Goal: Task Accomplishment & Management: Use online tool/utility

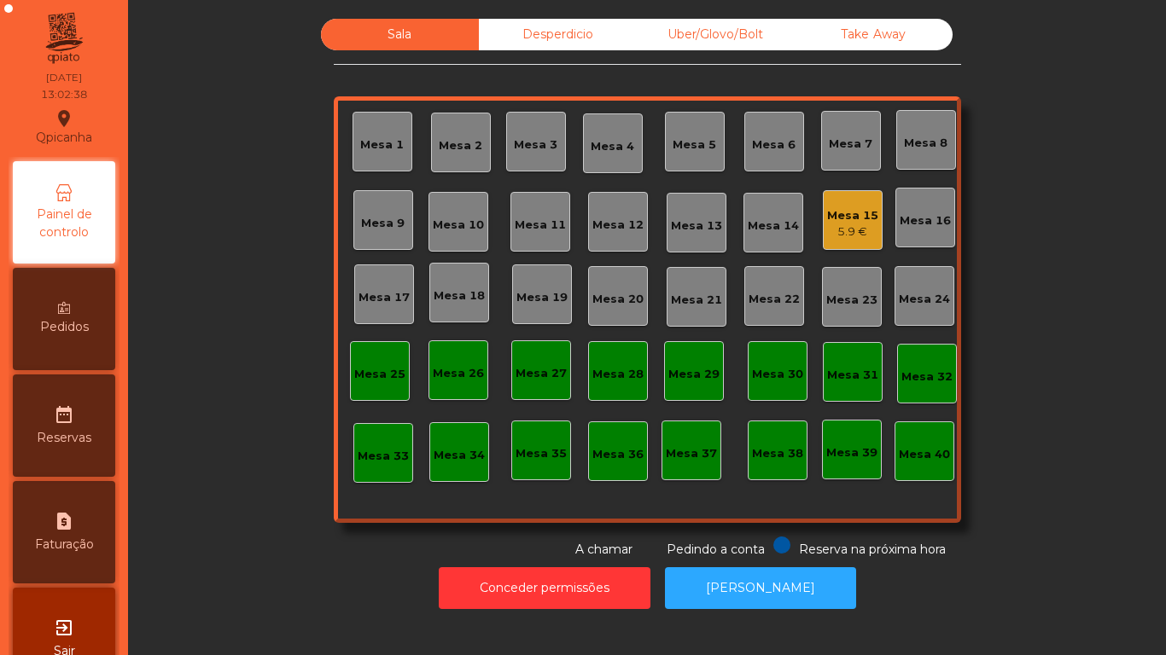
click at [844, 226] on div "5.9 €" at bounding box center [852, 232] width 51 height 17
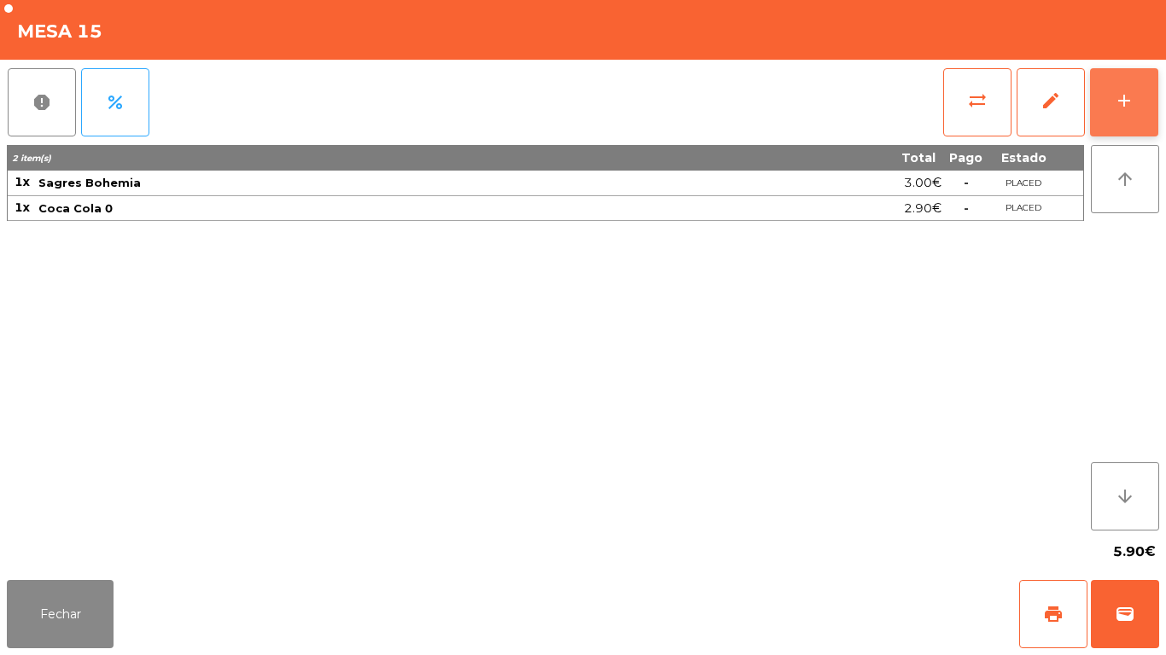
click at [1124, 114] on button "add" at bounding box center [1124, 102] width 68 height 68
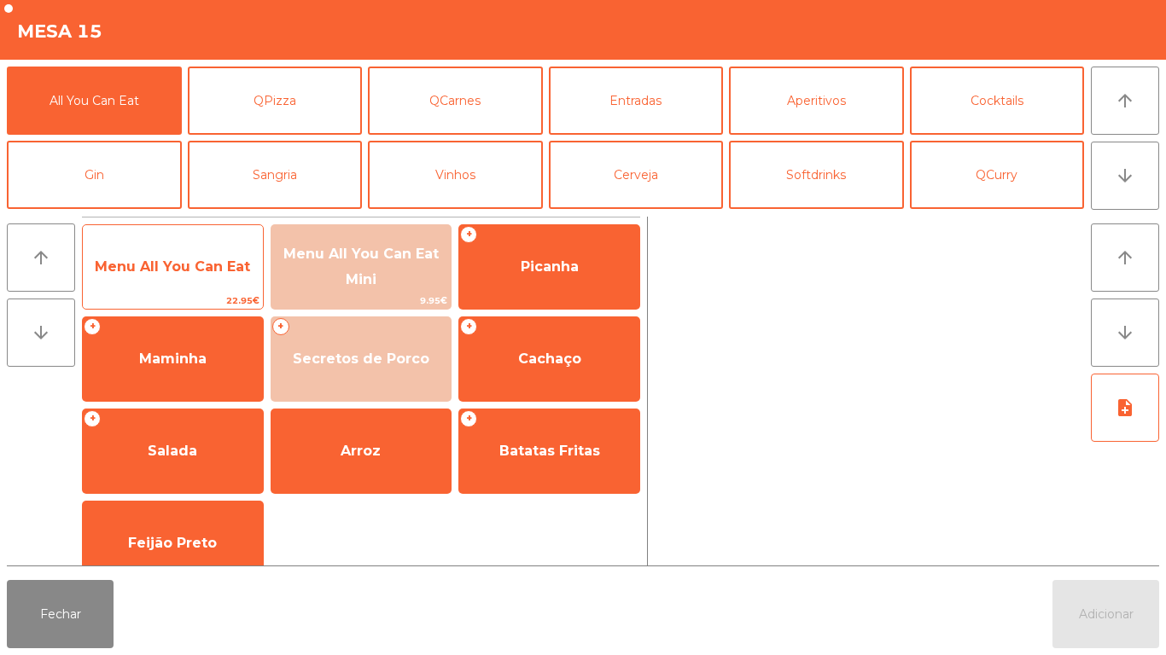
click at [175, 267] on span "Menu All You Can Eat" at bounding box center [172, 267] width 155 height 16
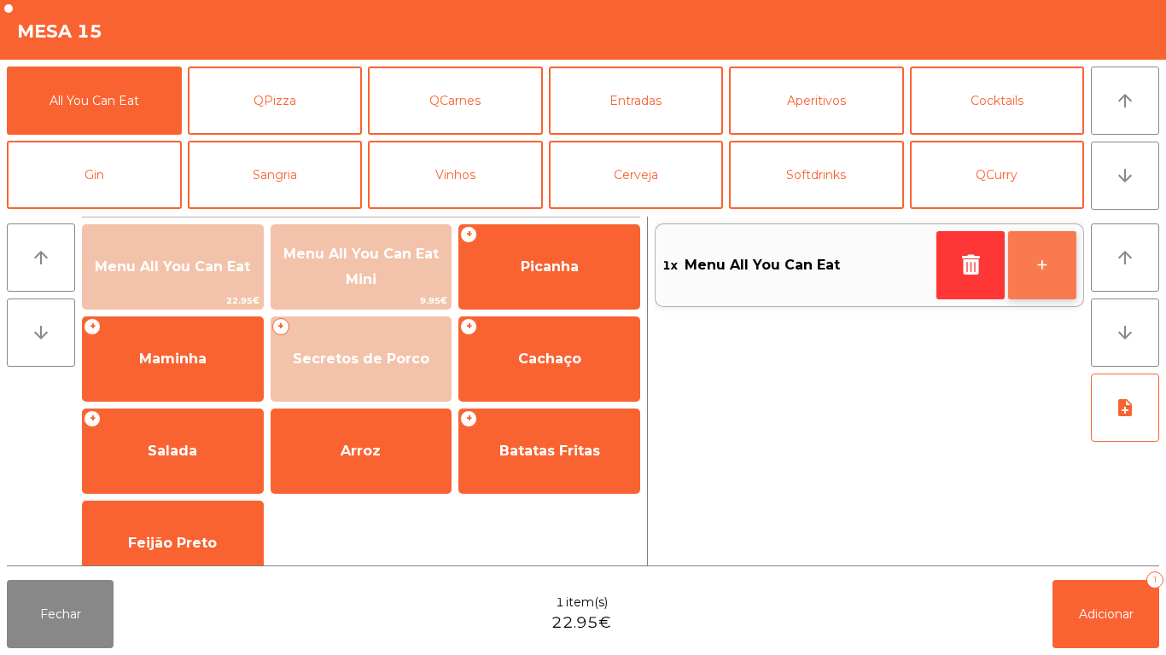
click at [1036, 279] on button "+" at bounding box center [1042, 265] width 68 height 68
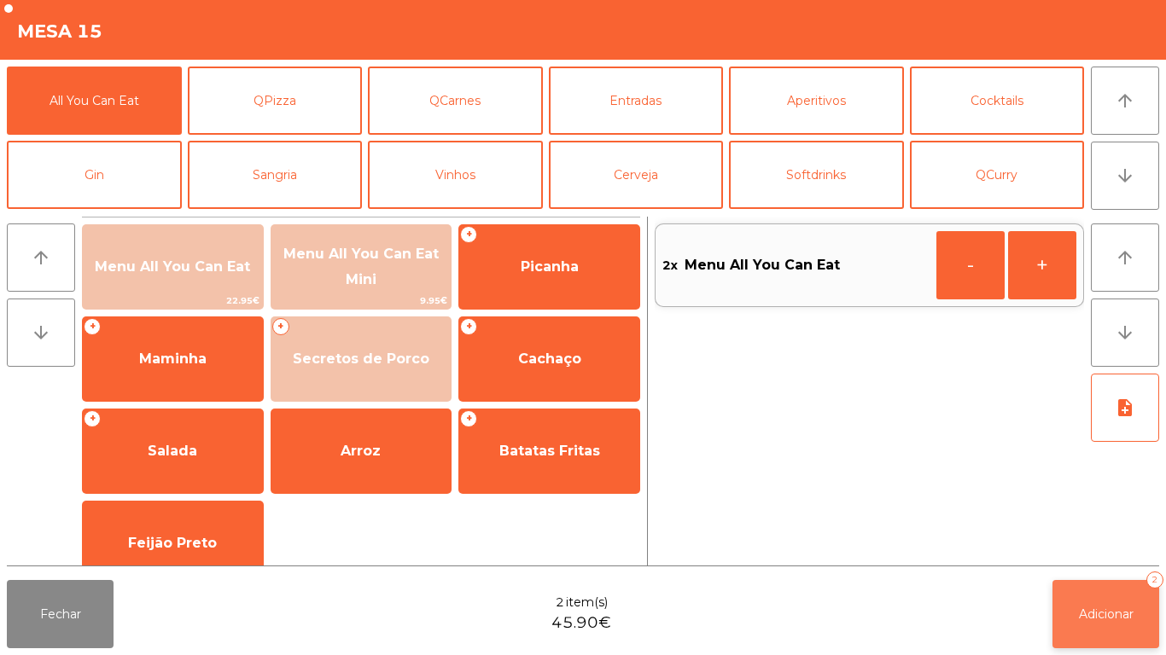
click at [1096, 614] on span "Adicionar" at bounding box center [1106, 614] width 55 height 15
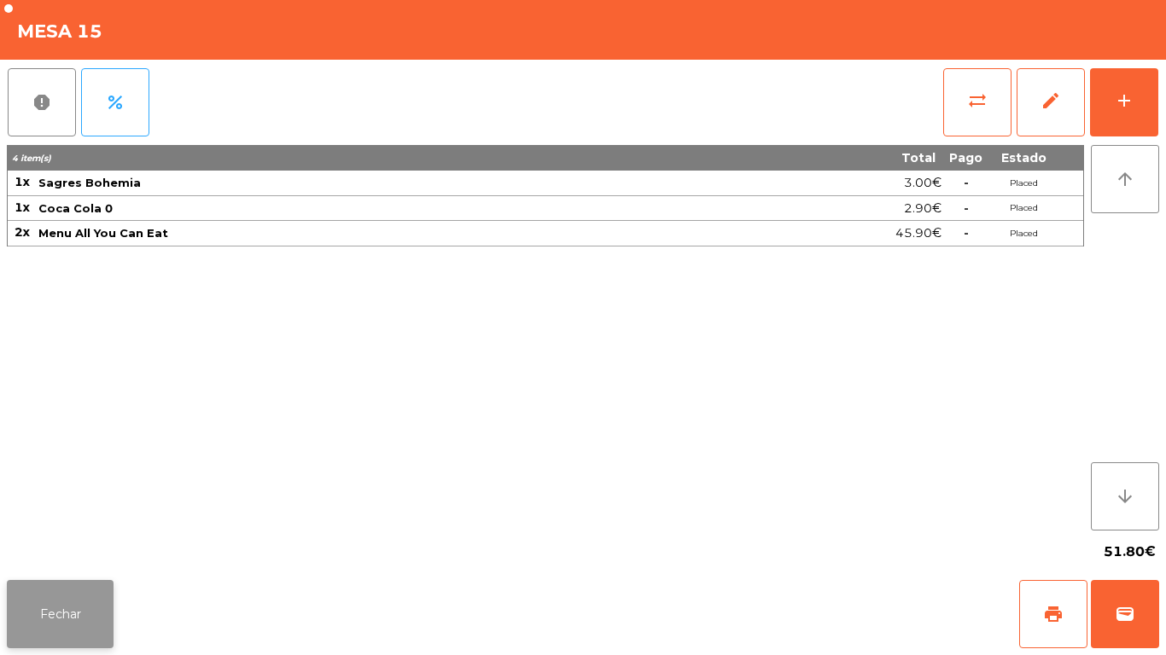
click at [47, 614] on button "Fechar" at bounding box center [60, 614] width 107 height 68
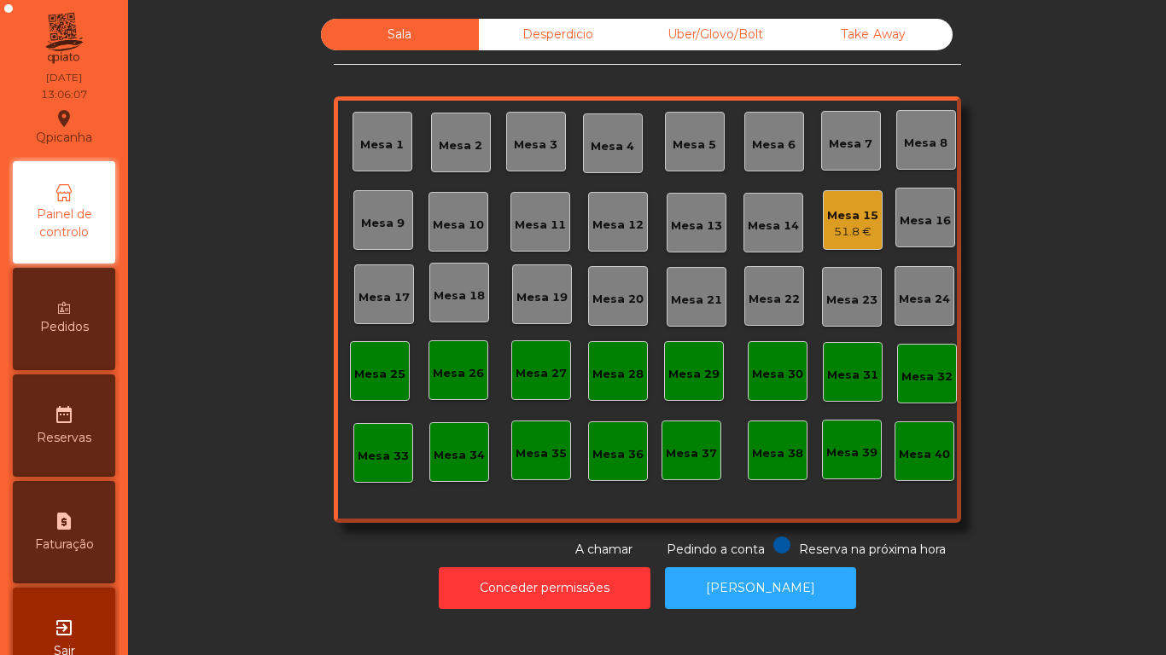
click at [844, 215] on div "Mesa 15" at bounding box center [852, 215] width 51 height 17
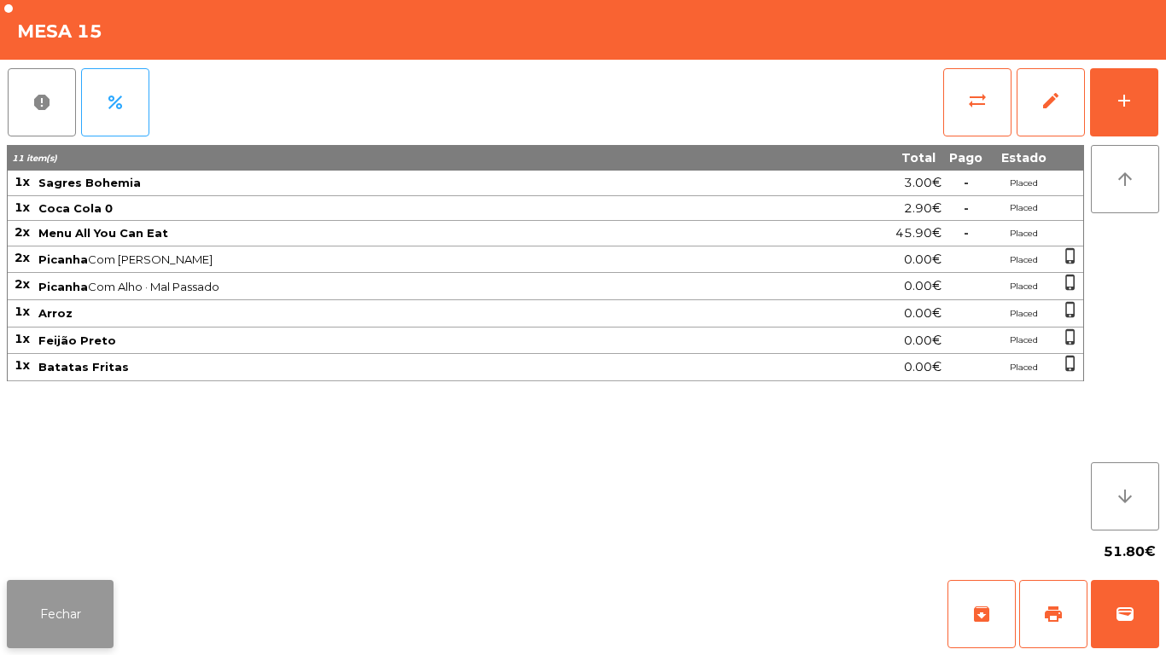
click at [71, 603] on button "Fechar" at bounding box center [60, 614] width 107 height 68
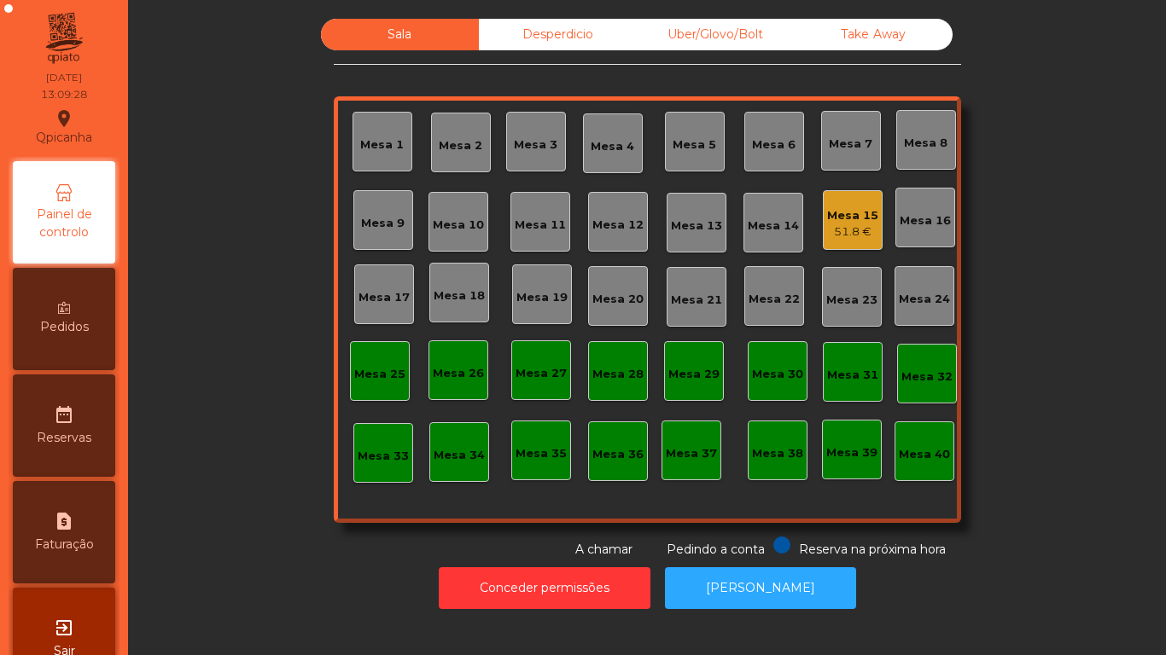
click at [835, 220] on div "Mesa 15" at bounding box center [852, 215] width 51 height 17
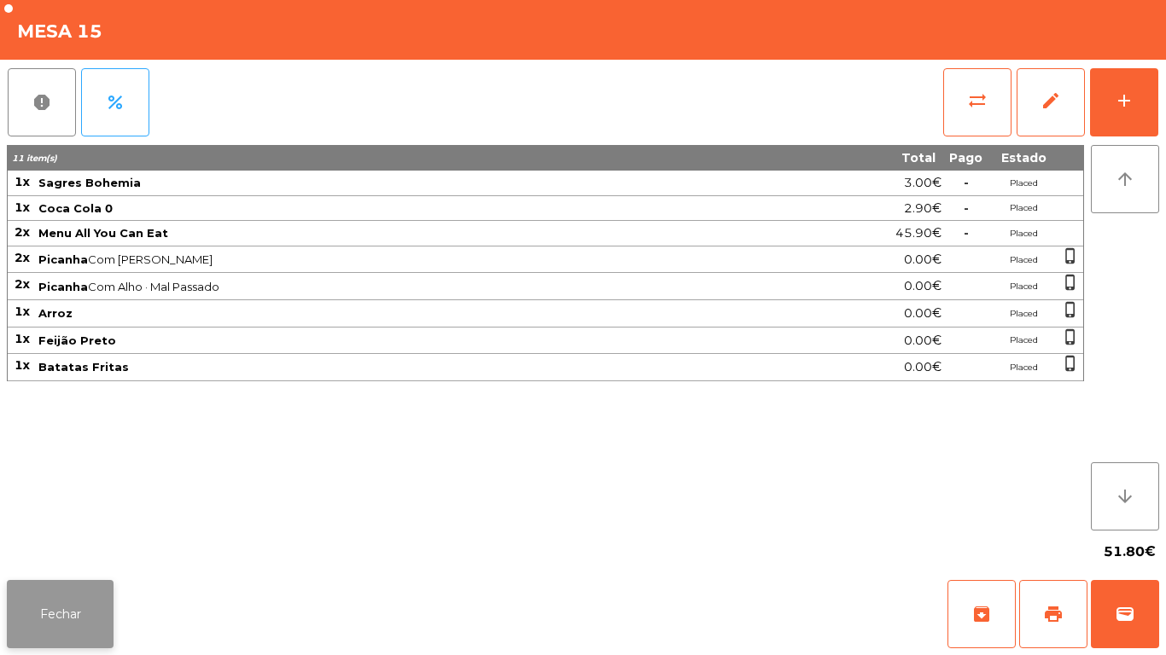
click at [75, 606] on button "Fechar" at bounding box center [60, 614] width 107 height 68
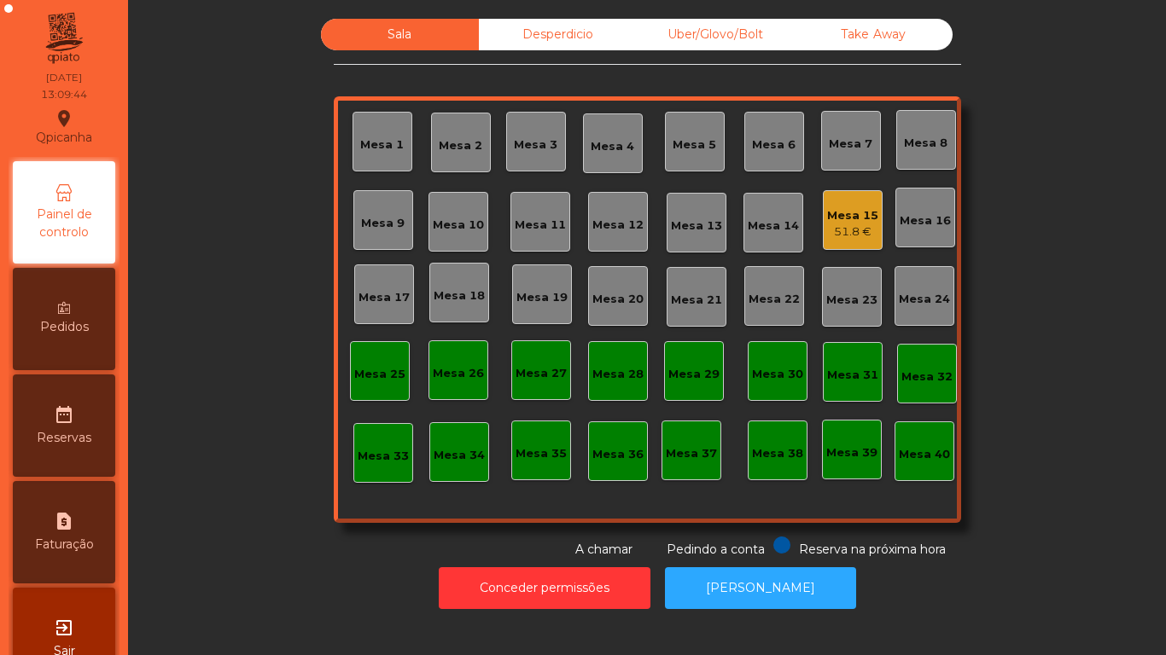
click at [80, 325] on span "Pedidos" at bounding box center [64, 327] width 49 height 18
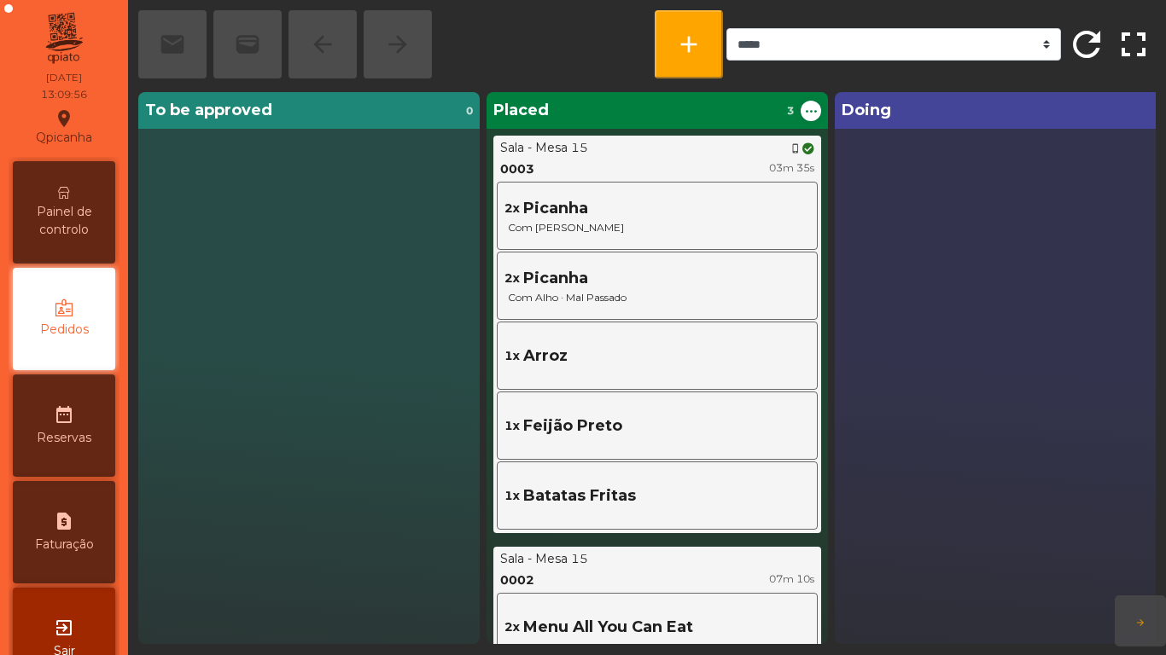
scroll to position [48, 0]
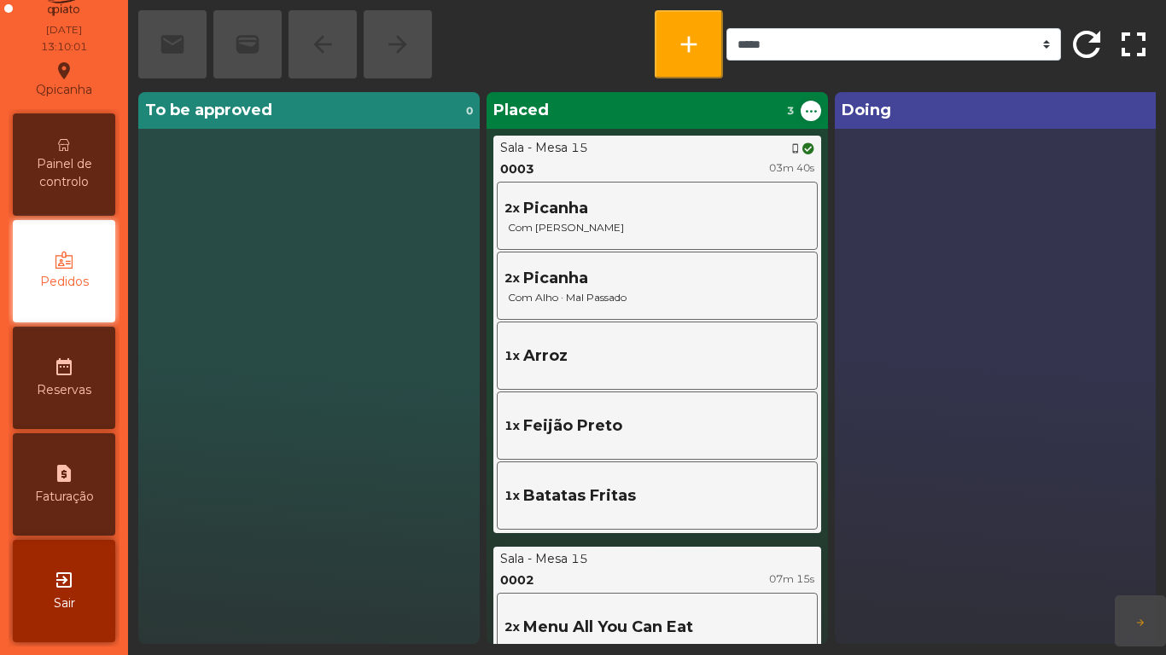
click at [79, 182] on span "Painel de controlo" at bounding box center [64, 173] width 94 height 36
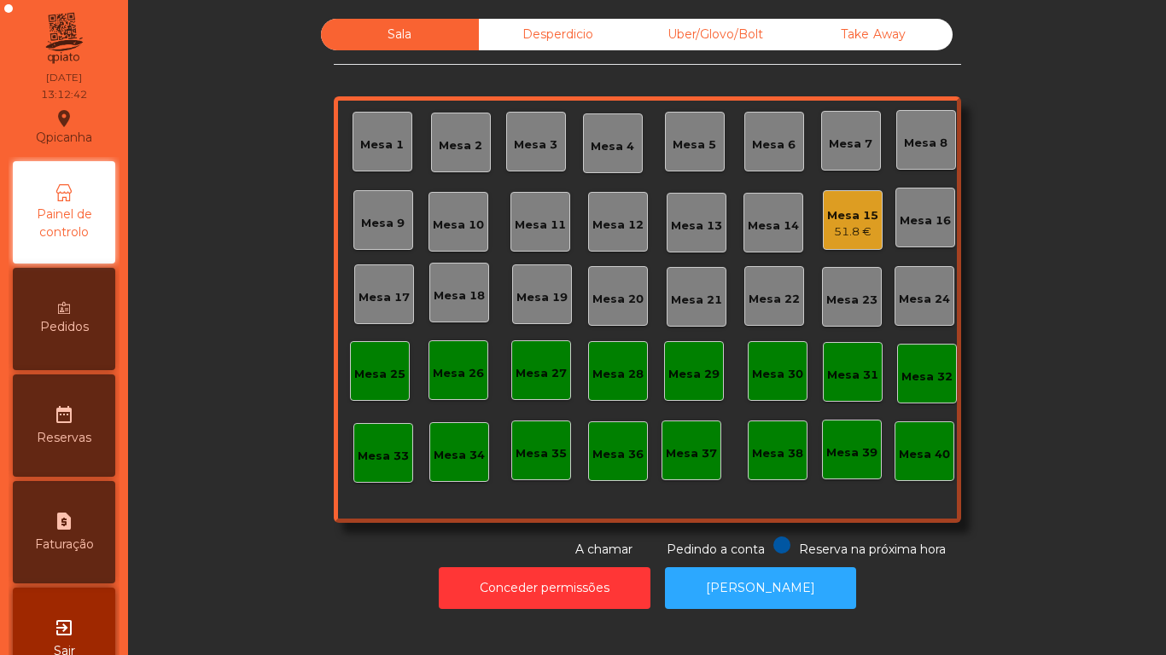
click at [77, 321] on span "Pedidos" at bounding box center [64, 327] width 49 height 18
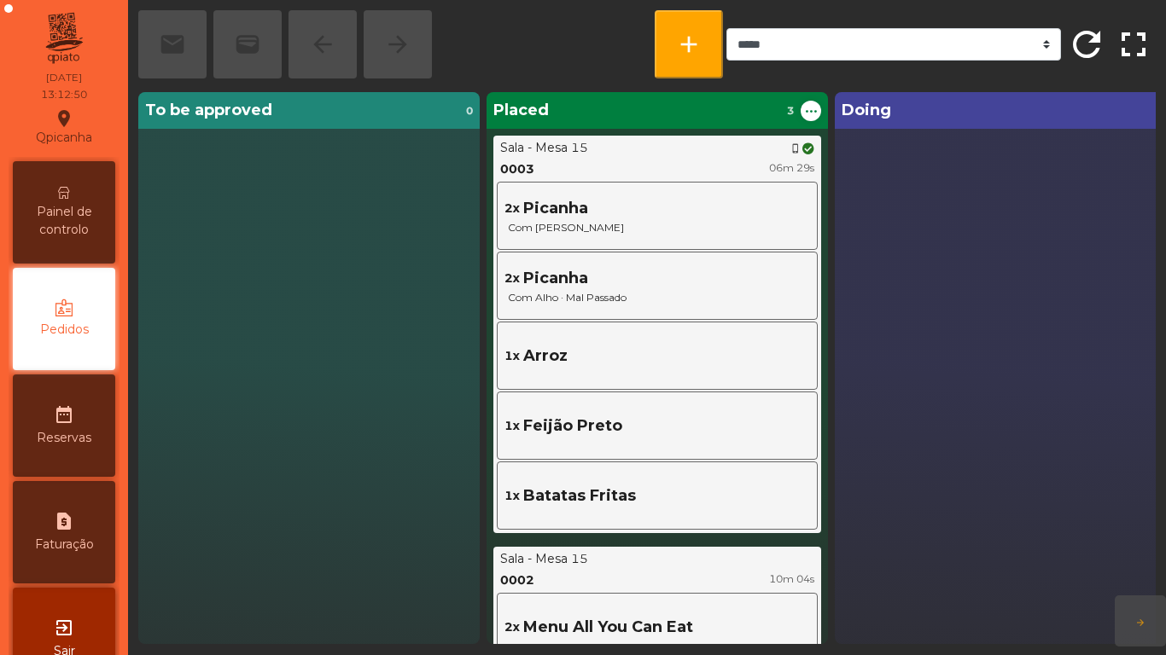
click at [70, 213] on span "Painel de controlo" at bounding box center [64, 221] width 94 height 36
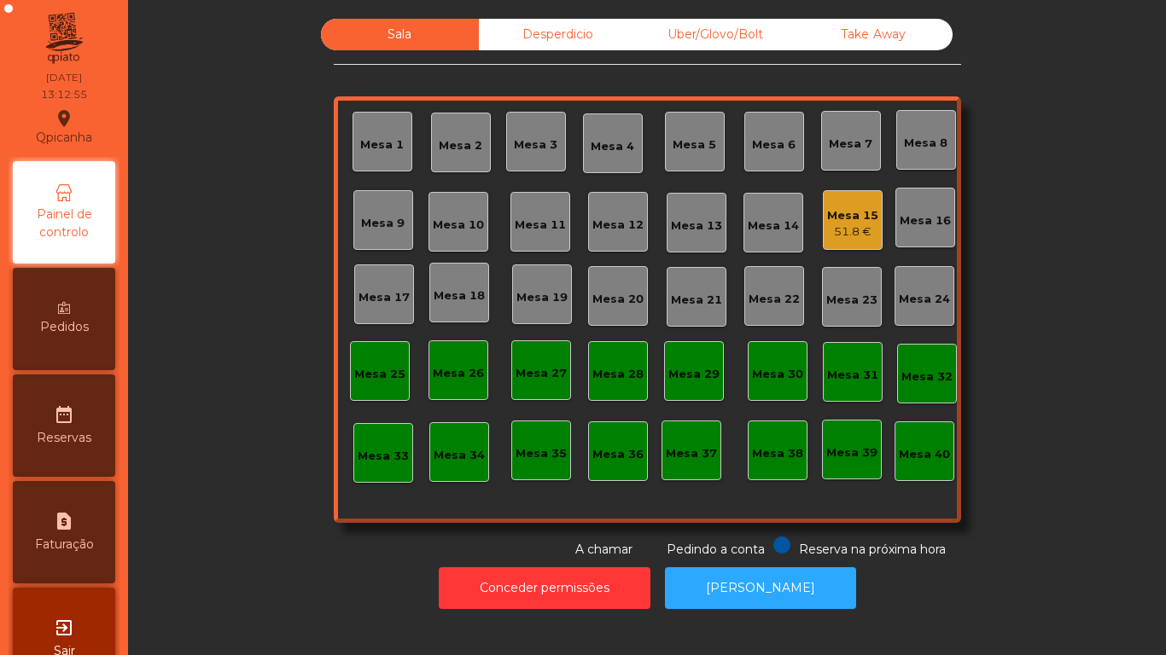
click at [99, 320] on div "Pedidos" at bounding box center [64, 319] width 102 height 102
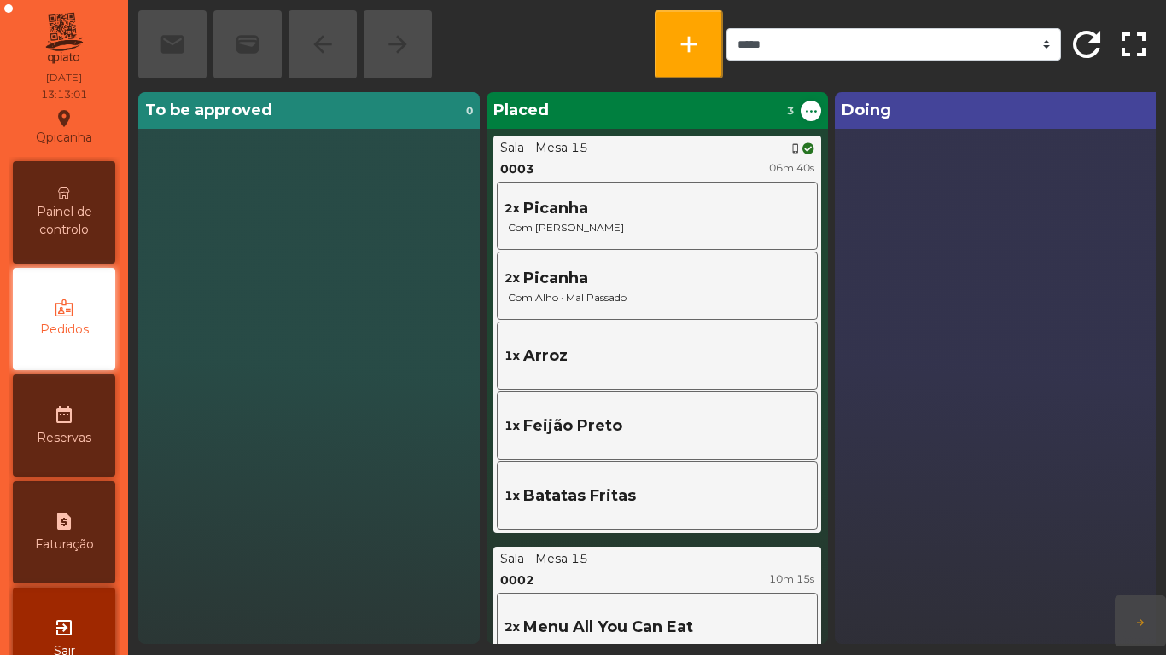
click at [70, 207] on span "Painel de controlo" at bounding box center [64, 221] width 94 height 36
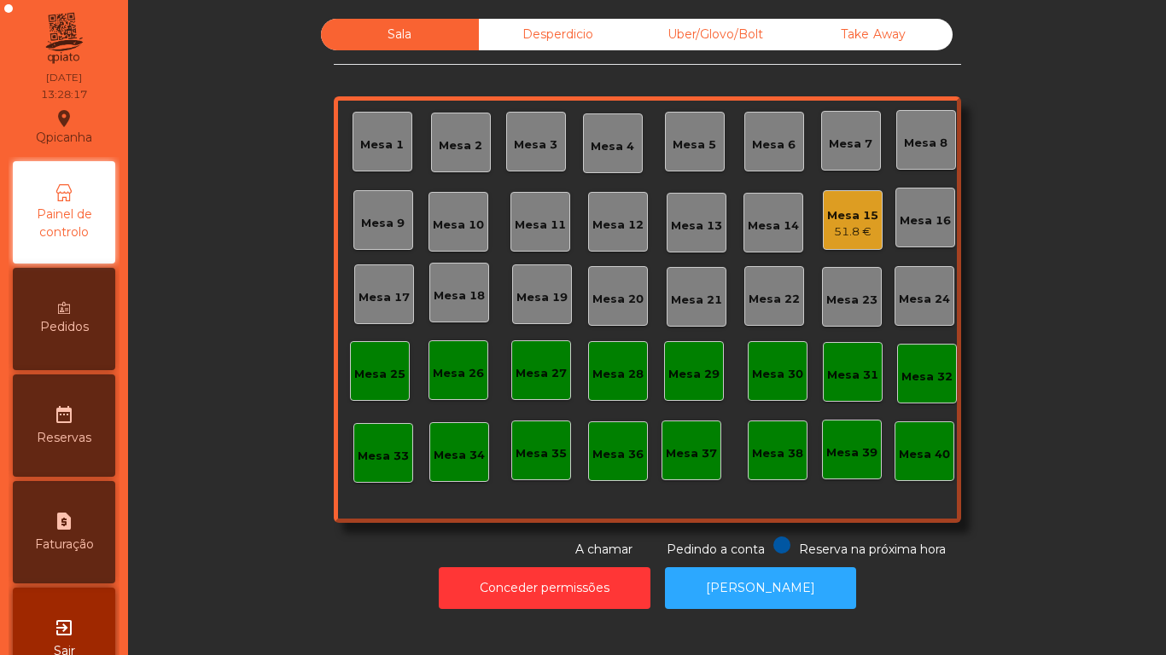
click at [623, 150] on div "Mesa 4" at bounding box center [613, 146] width 44 height 17
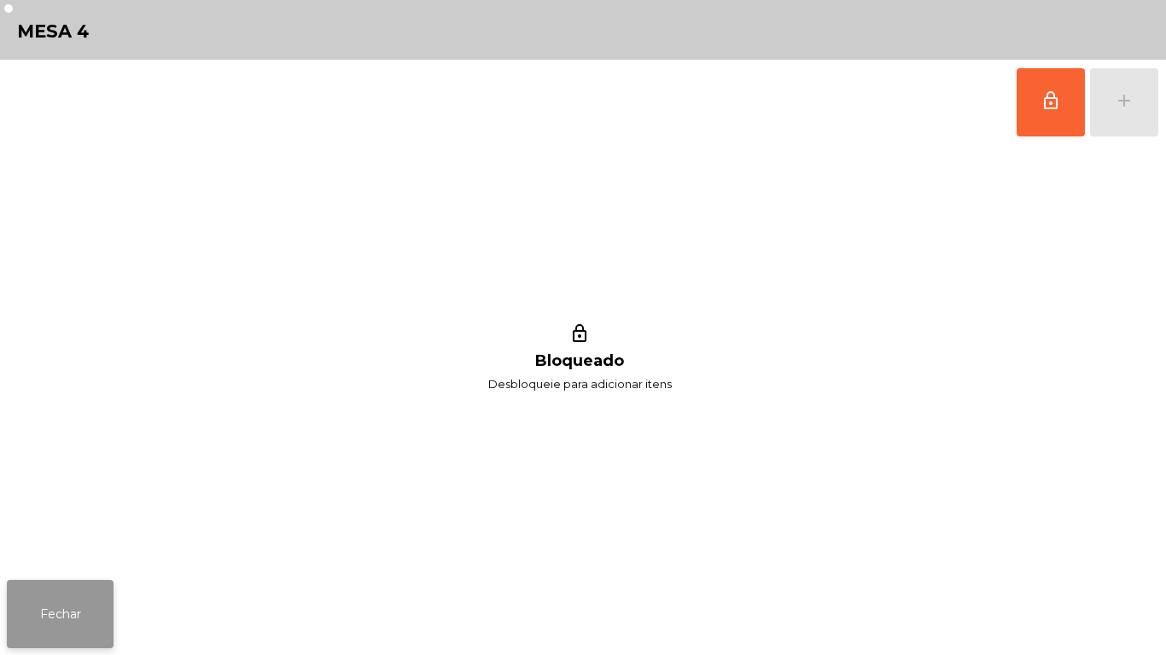
click at [88, 622] on button "Fechar" at bounding box center [60, 614] width 107 height 68
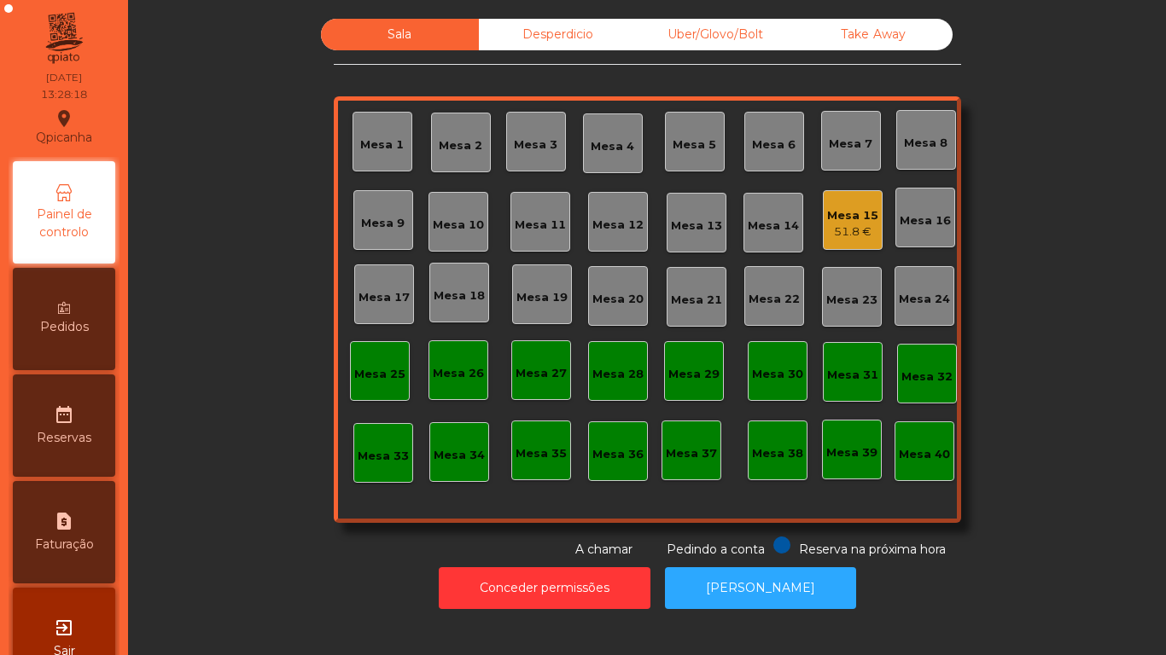
click at [699, 132] on div "Mesa 5" at bounding box center [694, 142] width 44 height 24
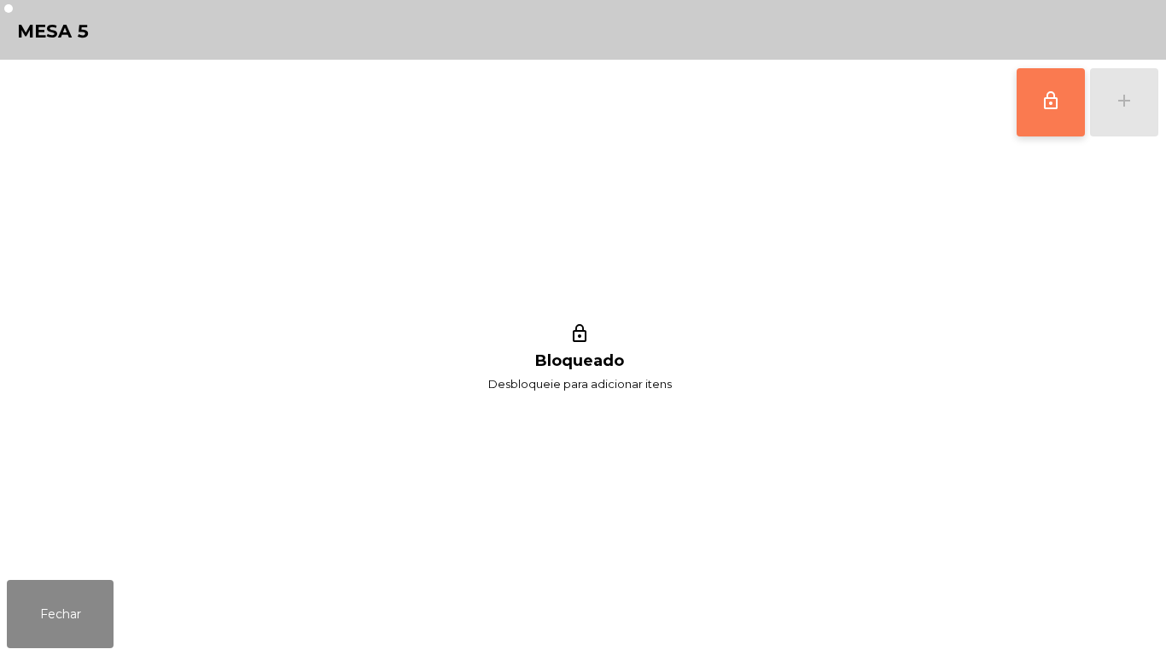
click at [1056, 94] on span "lock_outline" at bounding box center [1050, 100] width 20 height 20
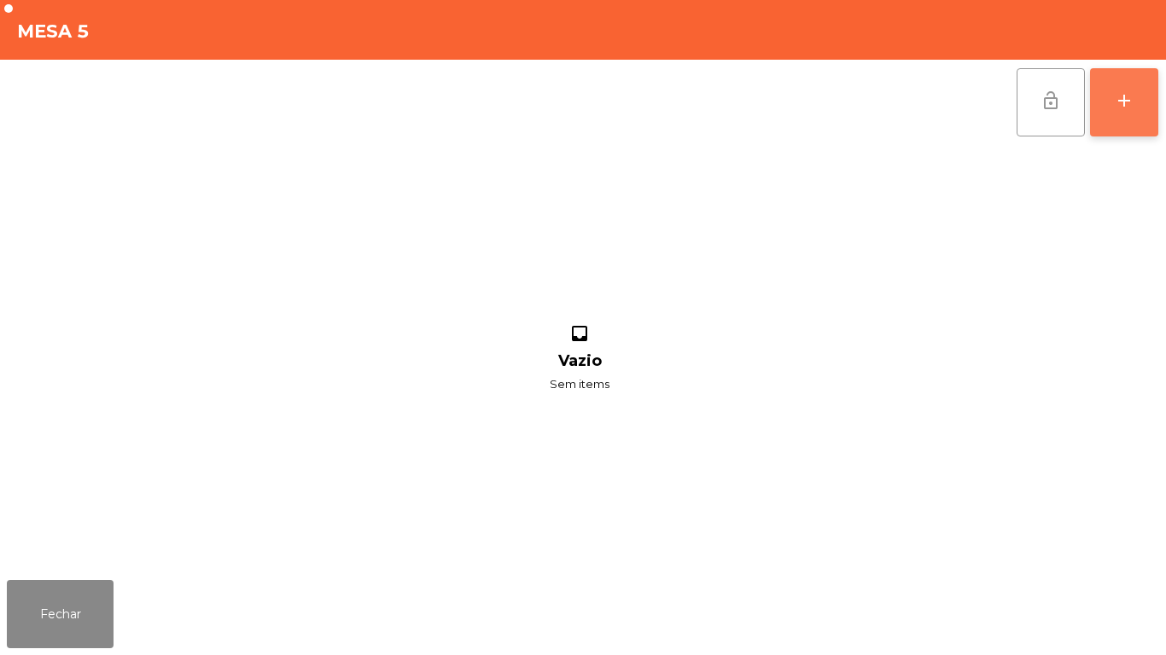
click at [1118, 113] on button "add" at bounding box center [1124, 102] width 68 height 68
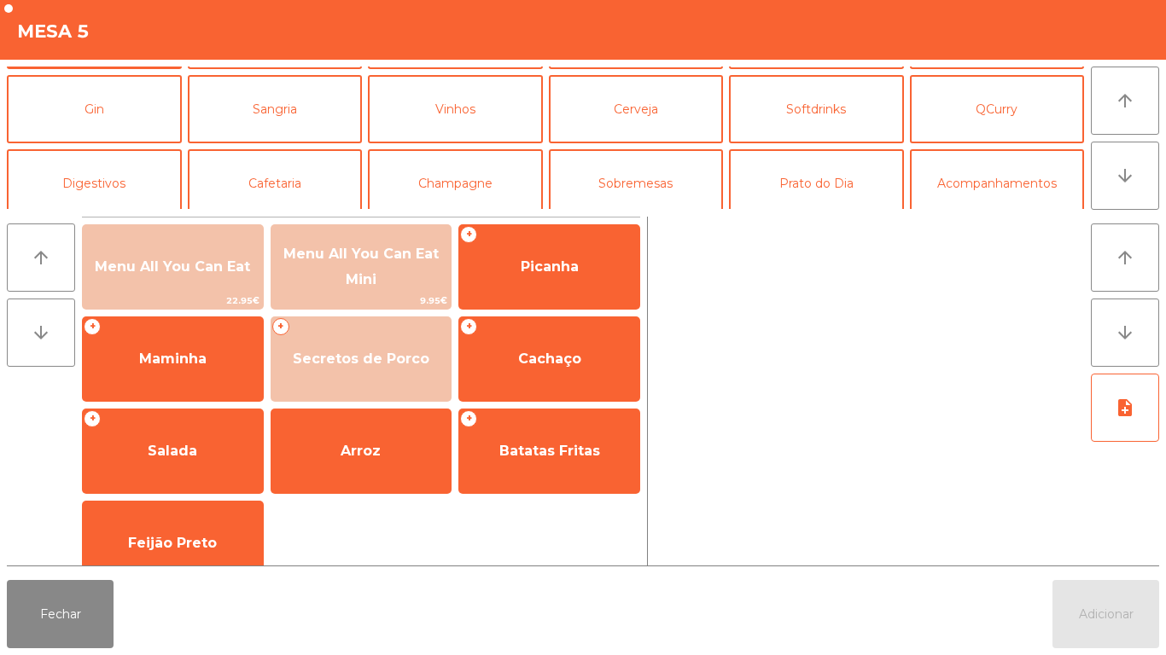
scroll to position [101, 0]
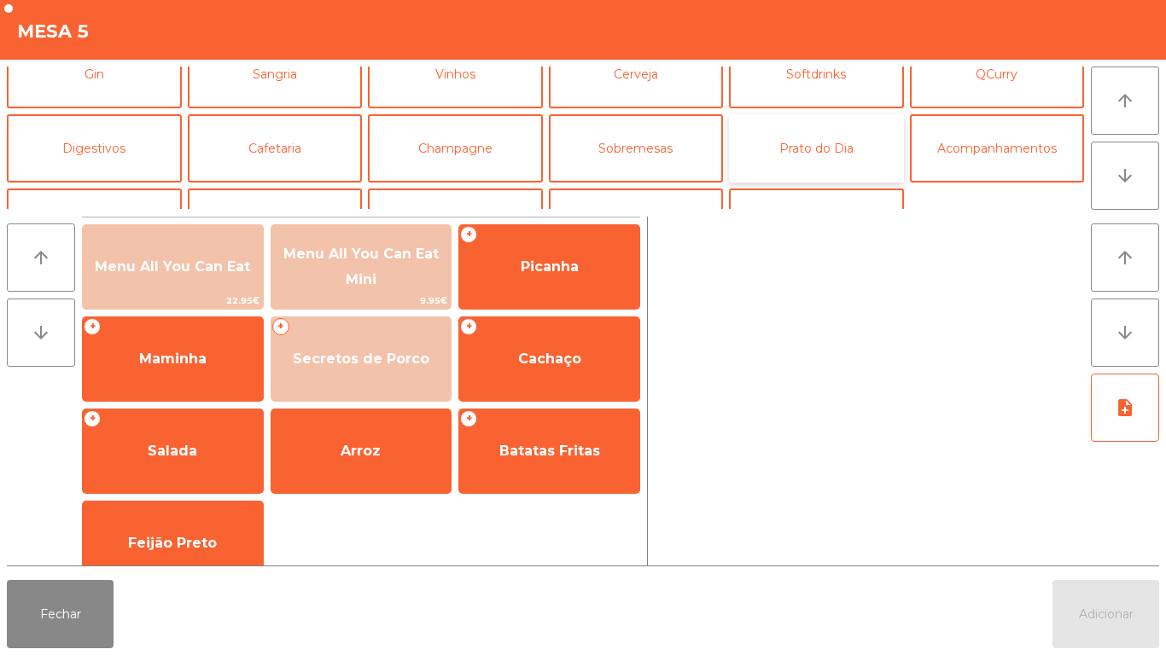
click at [803, 149] on button "Prato do Dia" at bounding box center [816, 148] width 175 height 68
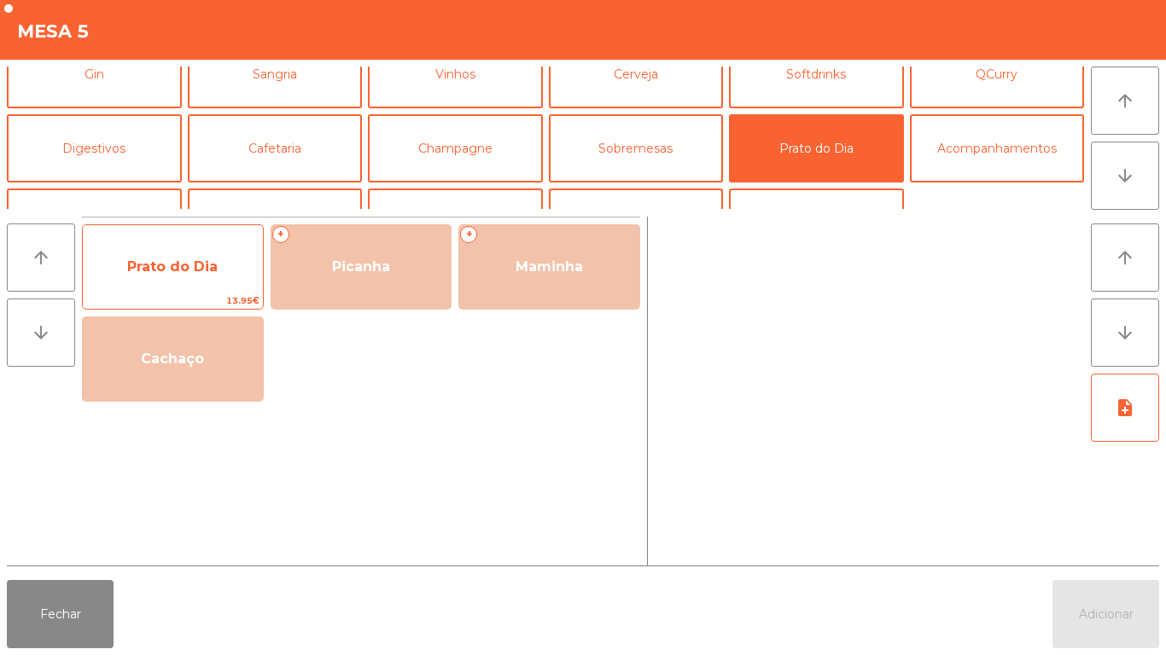
click at [221, 268] on span "Prato do Dia" at bounding box center [173, 267] width 180 height 46
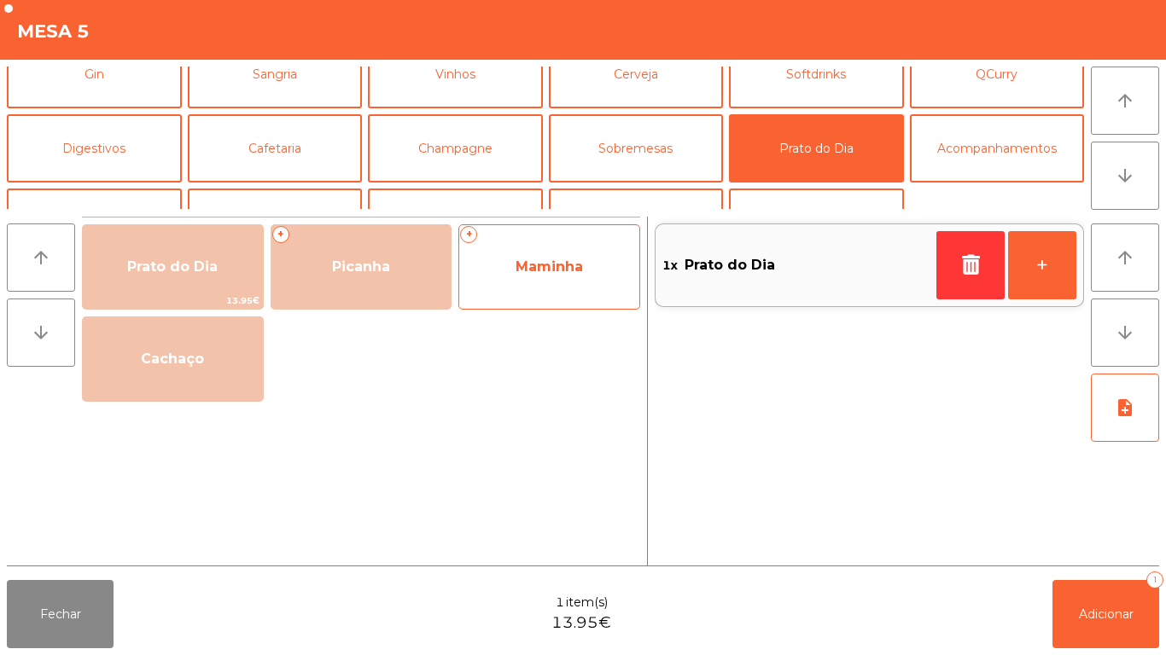
click at [568, 282] on span "Maminha" at bounding box center [549, 267] width 180 height 46
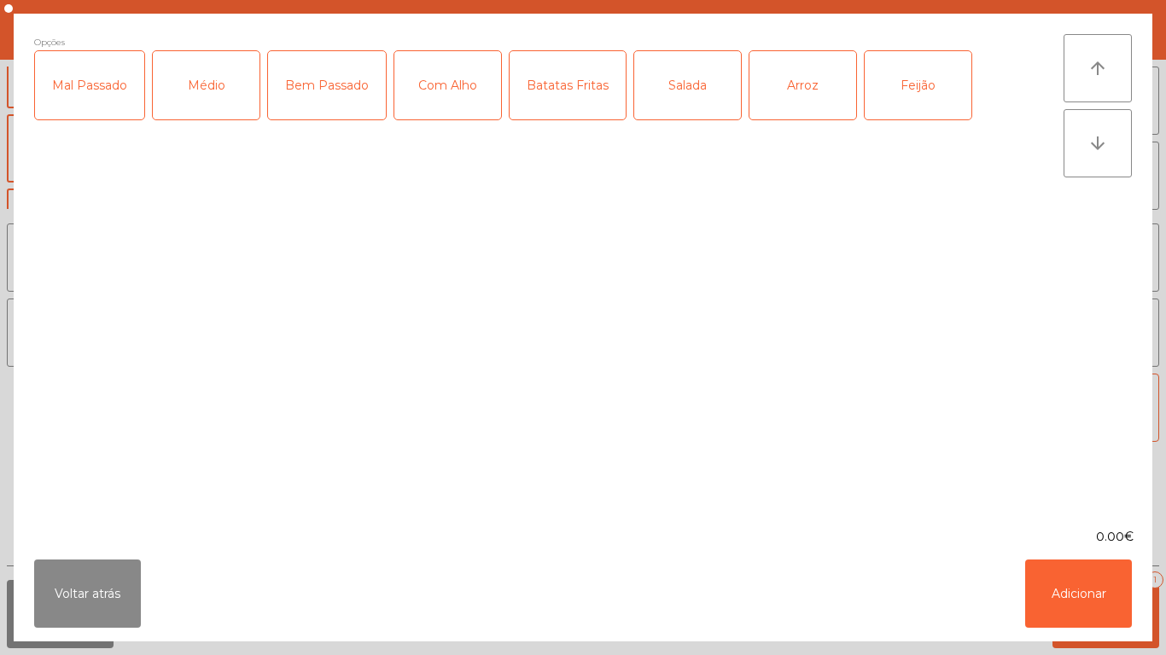
click at [213, 98] on div "Médio" at bounding box center [206, 85] width 107 height 68
click at [115, 106] on div "Mal Passado" at bounding box center [89, 85] width 109 height 68
click at [573, 91] on div "Batatas Fritas" at bounding box center [567, 85] width 116 height 68
click at [1089, 595] on button "Adicionar" at bounding box center [1078, 594] width 107 height 68
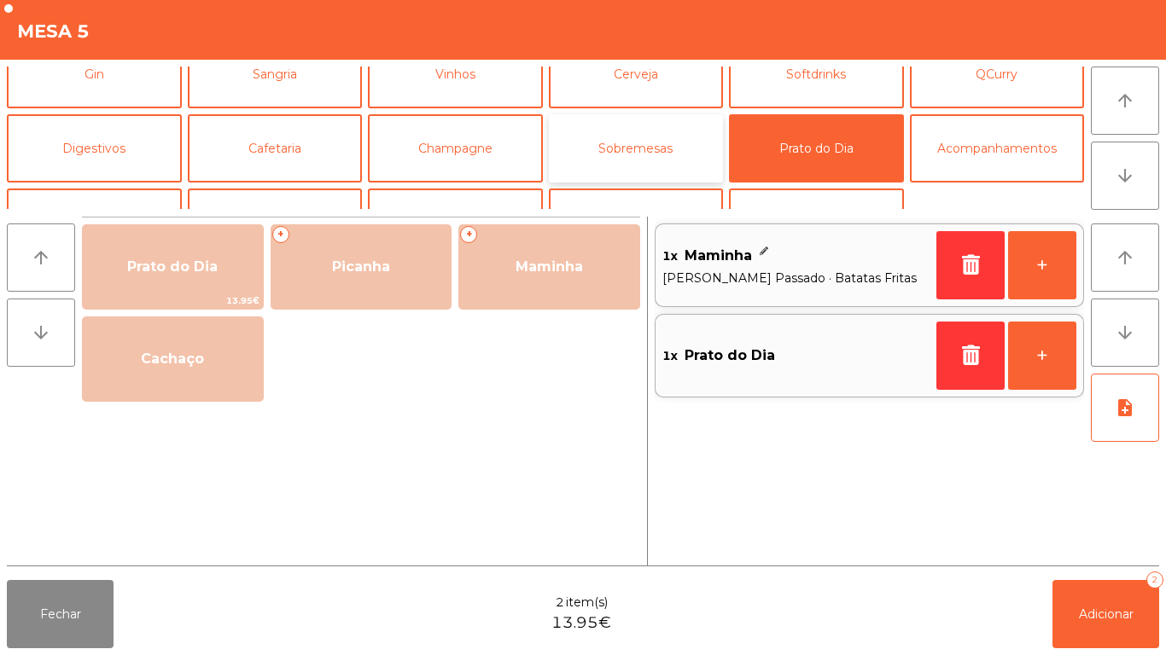
click at [651, 157] on button "Sobremesas" at bounding box center [636, 148] width 175 height 68
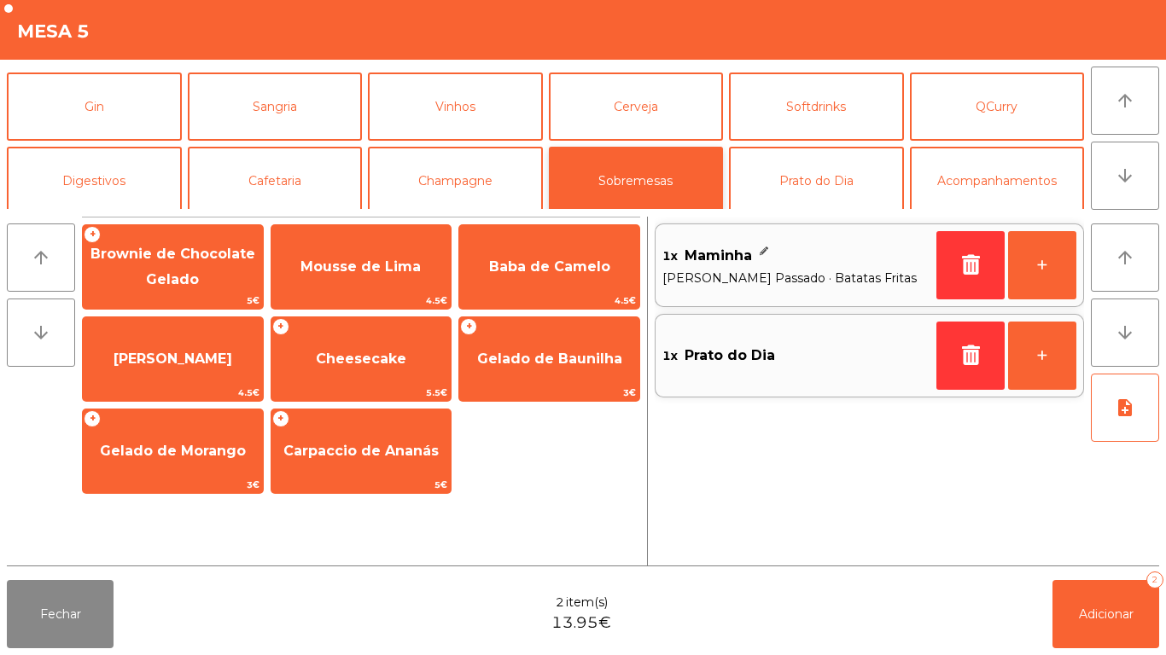
scroll to position [60, 0]
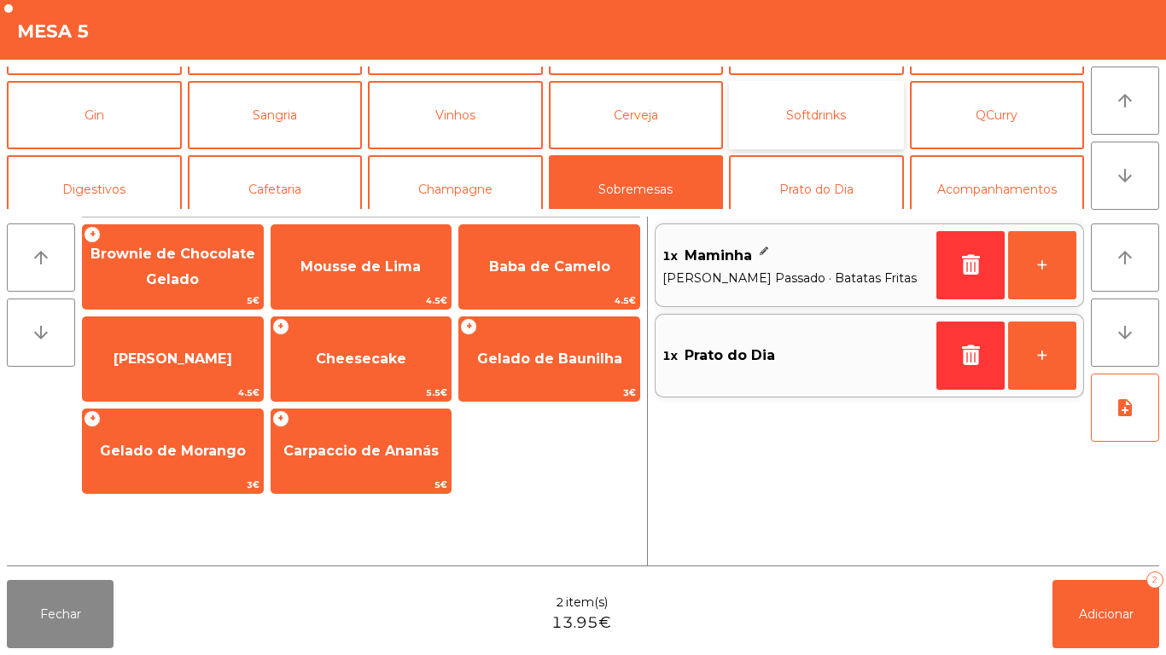
click at [836, 130] on button "Softdrinks" at bounding box center [816, 115] width 175 height 68
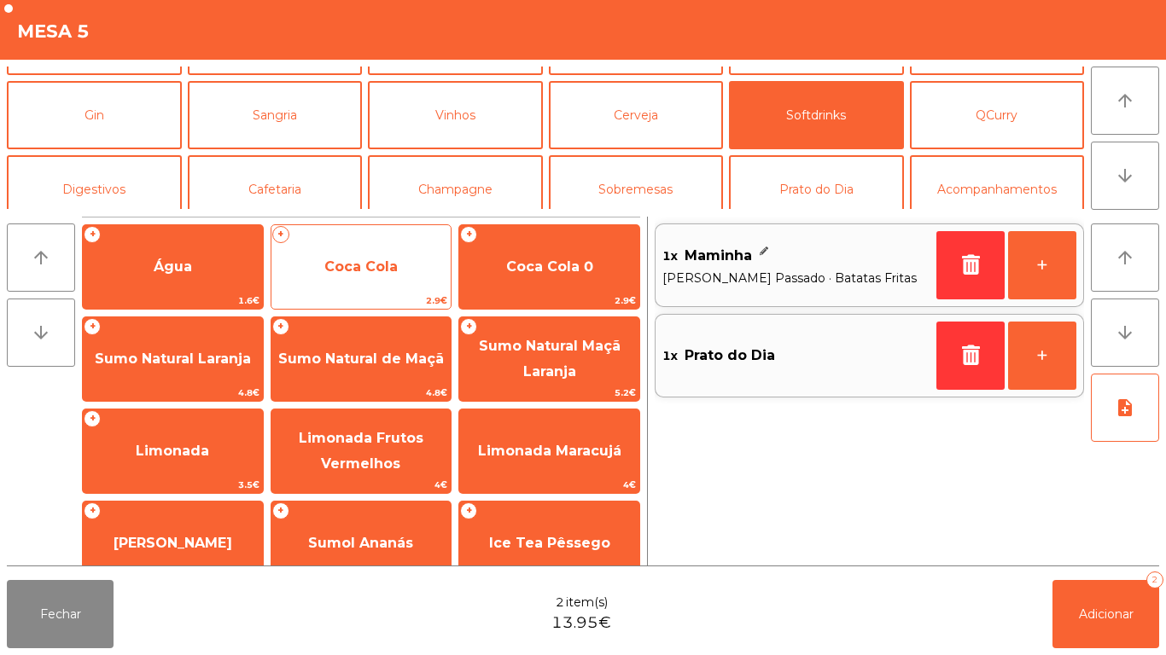
click at [386, 290] on span "Coca Cola" at bounding box center [361, 267] width 180 height 46
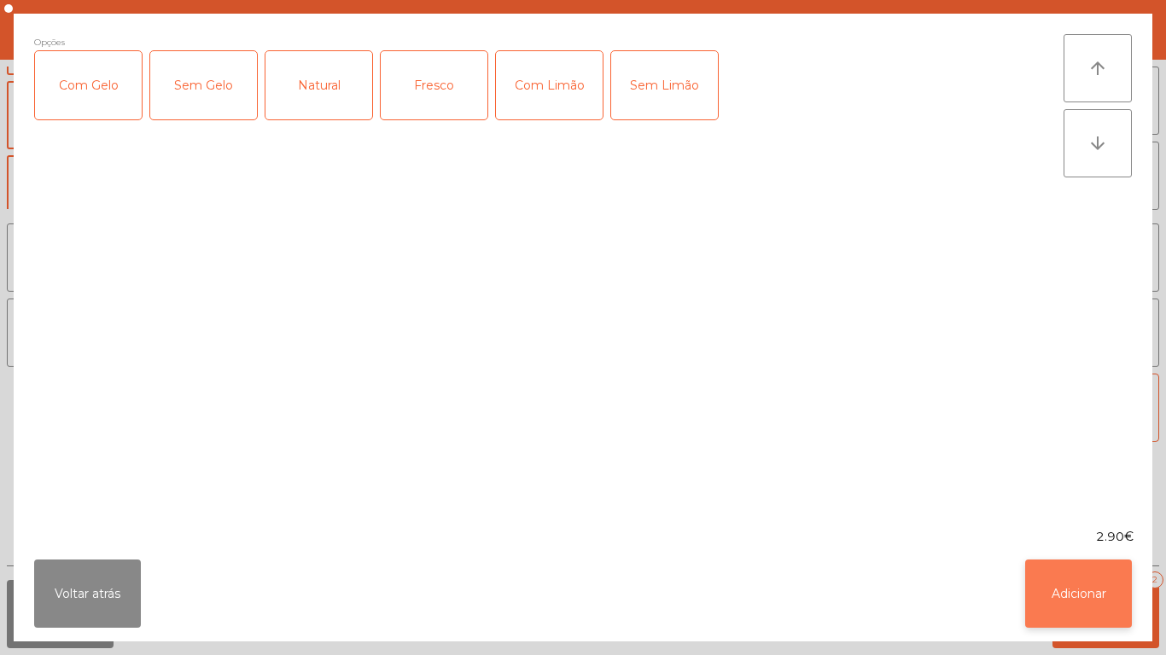
click at [1065, 598] on button "Adicionar" at bounding box center [1078, 594] width 107 height 68
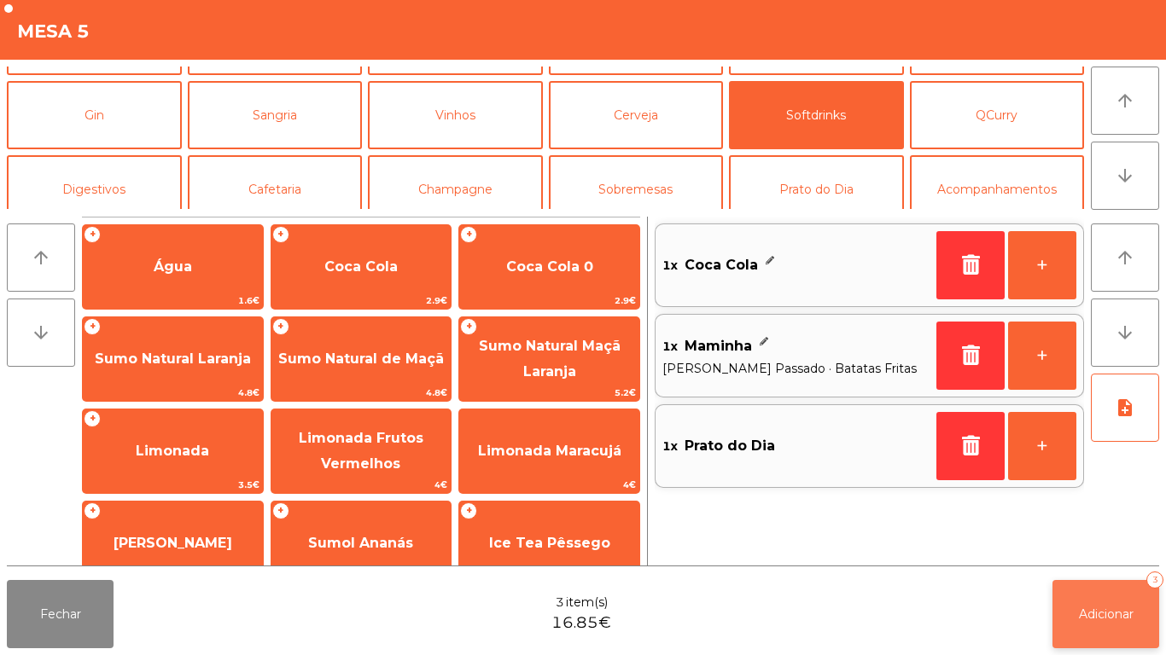
click at [1108, 609] on span "Adicionar" at bounding box center [1106, 614] width 55 height 15
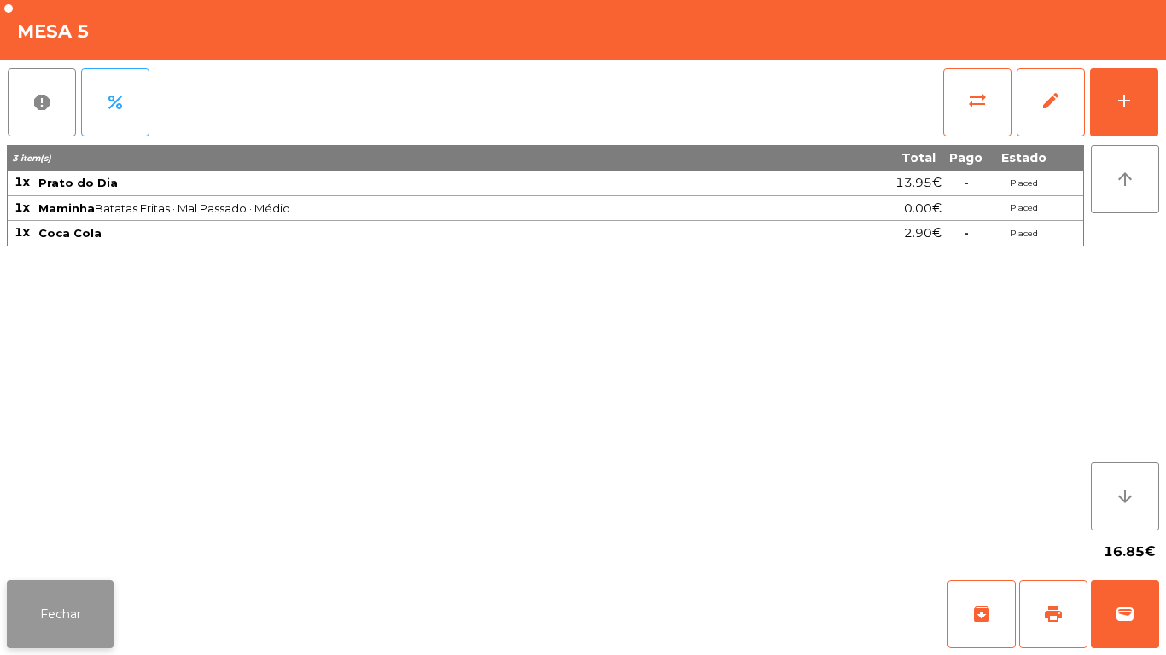
click at [38, 595] on button "Fechar" at bounding box center [60, 614] width 107 height 68
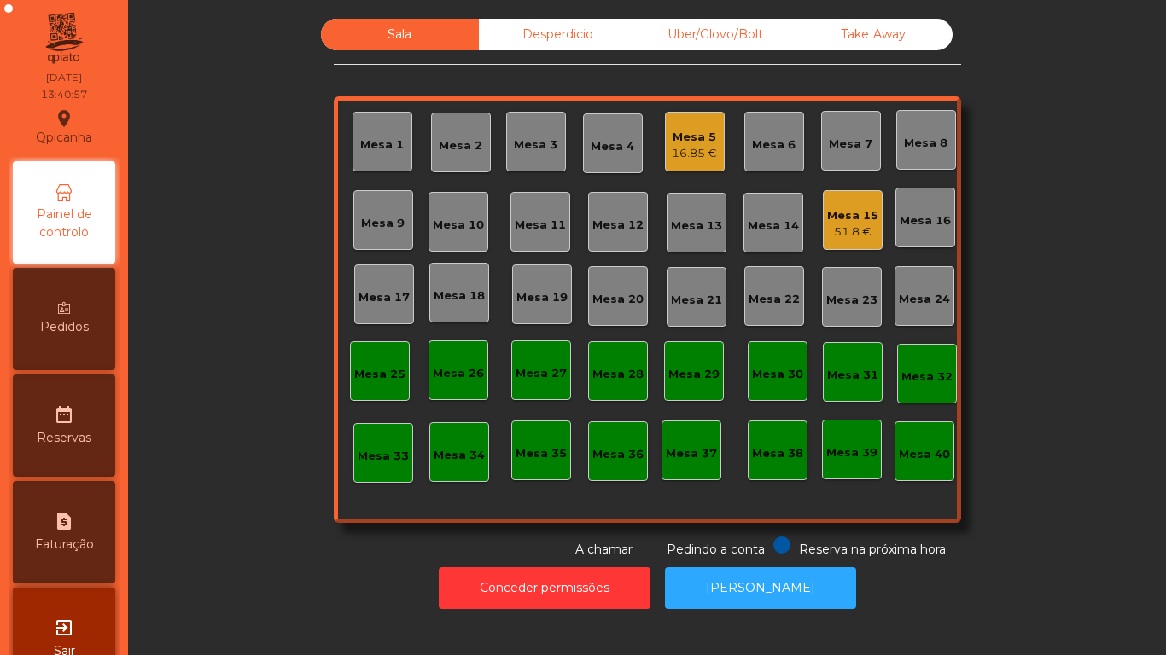
click at [847, 223] on div "Mesa 15" at bounding box center [852, 215] width 51 height 17
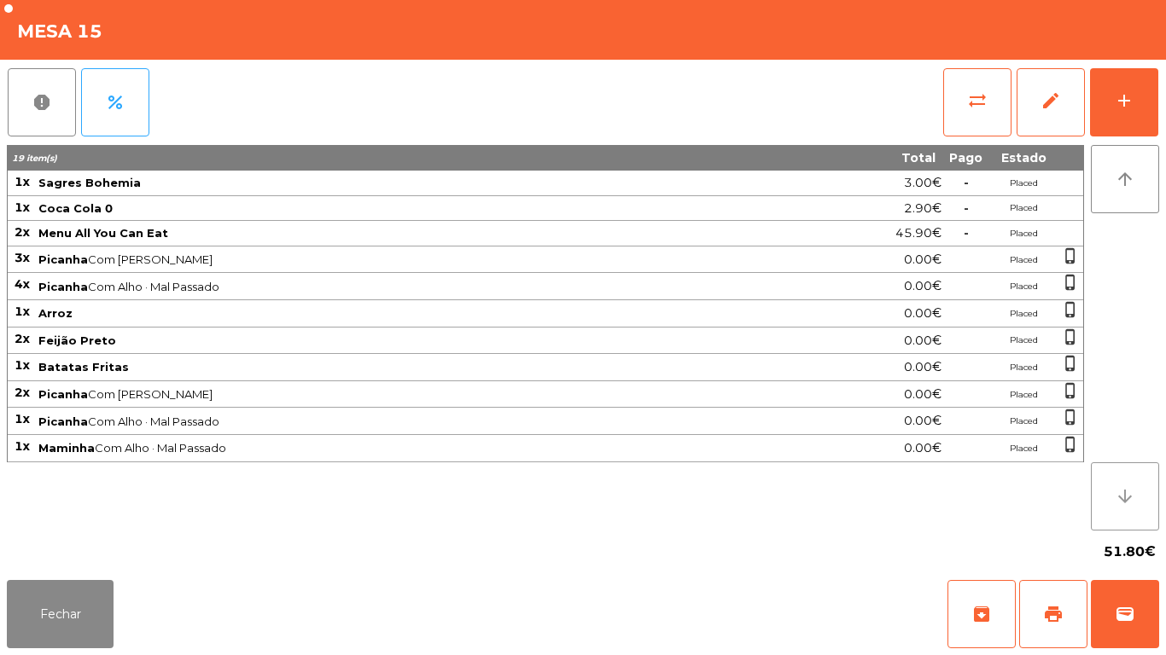
click at [1106, 497] on button "arrow_downward" at bounding box center [1125, 497] width 68 height 68
click at [55, 608] on button "Fechar" at bounding box center [60, 614] width 107 height 68
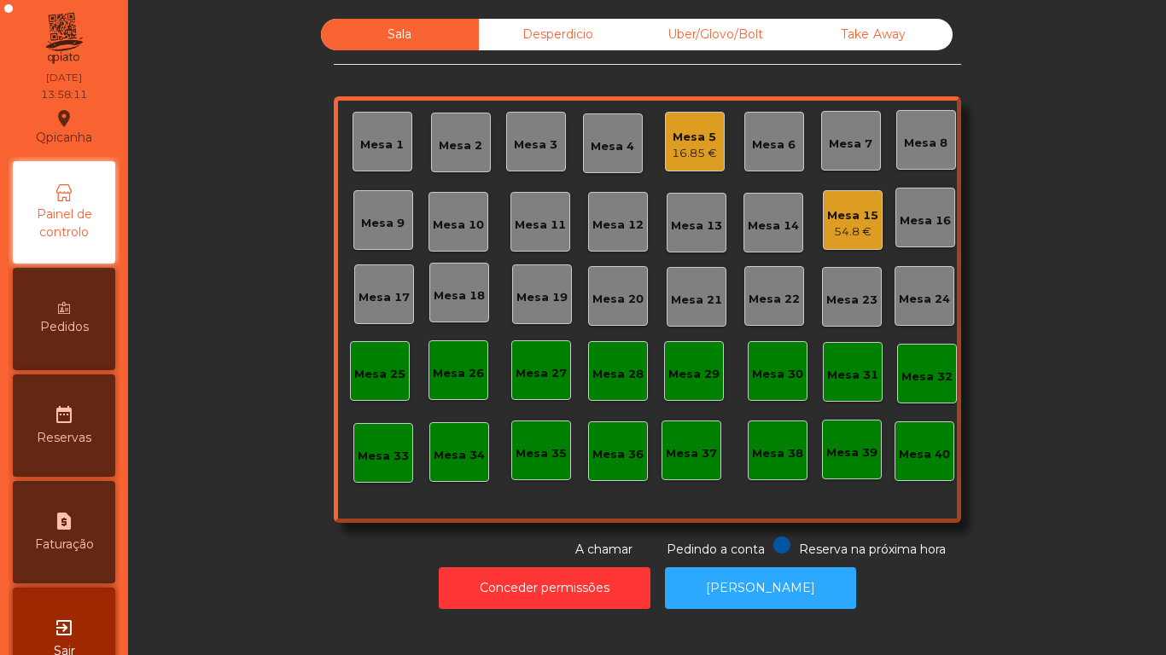
click at [674, 163] on div "Mesa 5 16.85 €" at bounding box center [695, 142] width 60 height 60
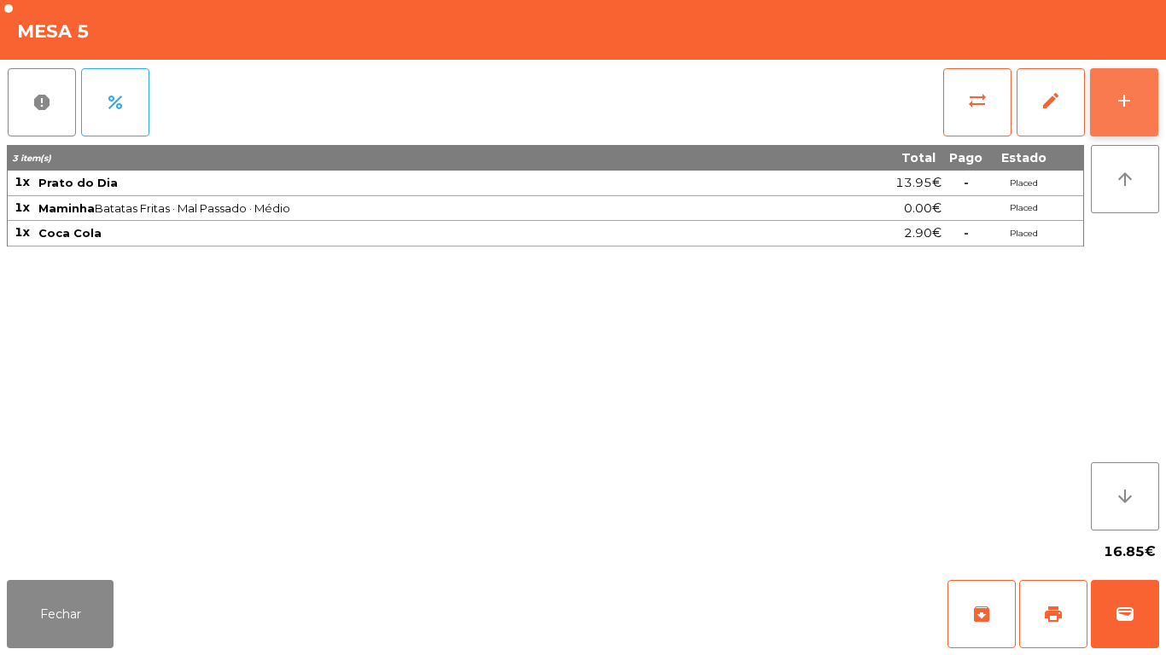
click at [1122, 116] on button "add" at bounding box center [1124, 102] width 68 height 68
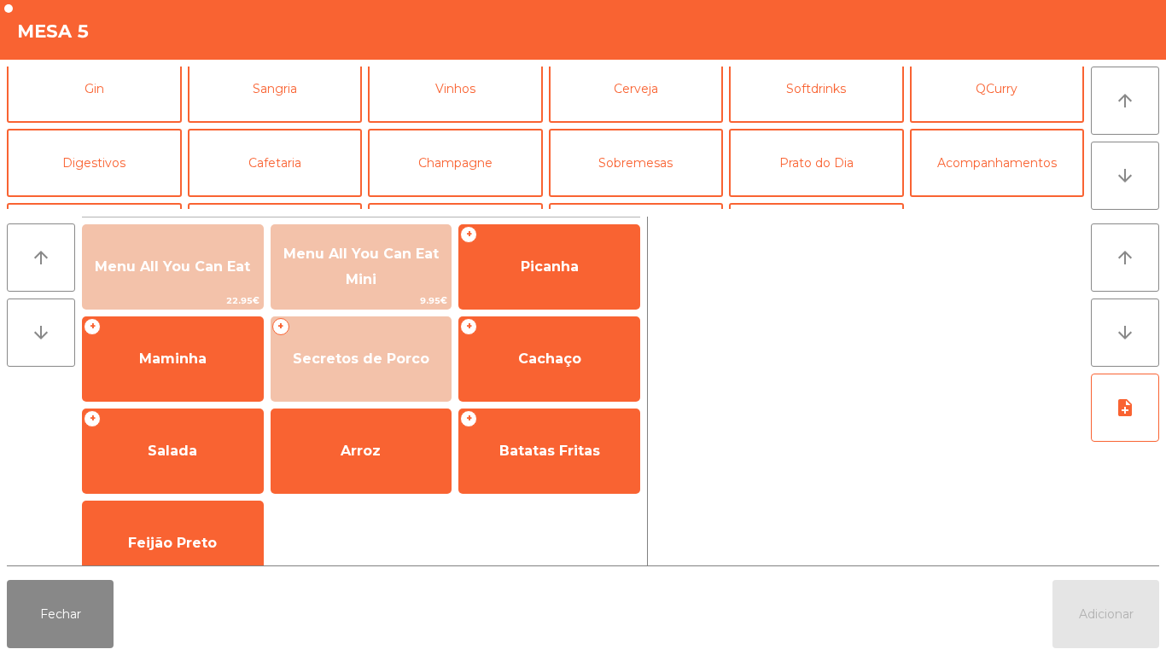
scroll to position [90, 0]
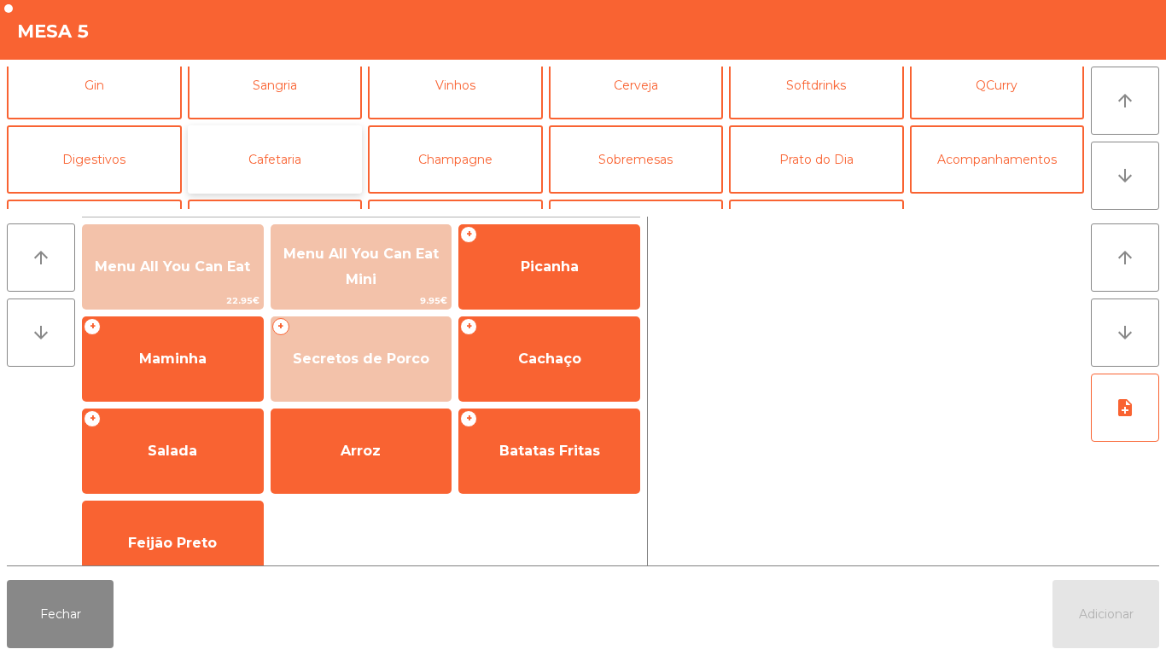
click at [280, 176] on button "Cafetaria" at bounding box center [275, 159] width 175 height 68
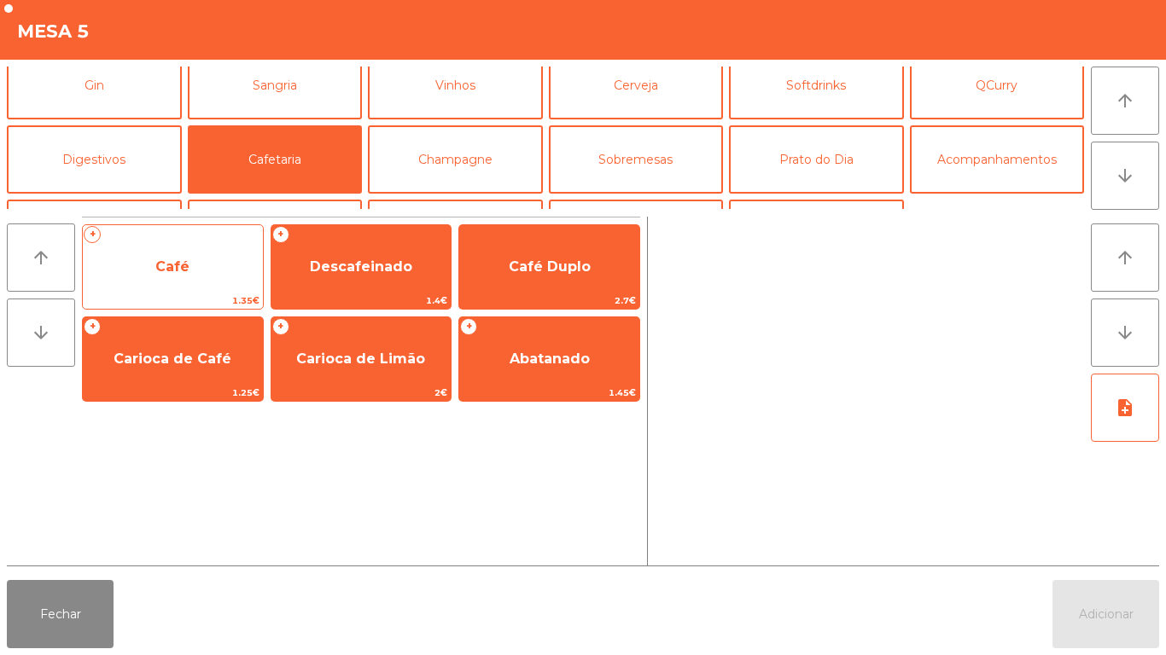
click at [179, 281] on span "Café" at bounding box center [173, 267] width 180 height 46
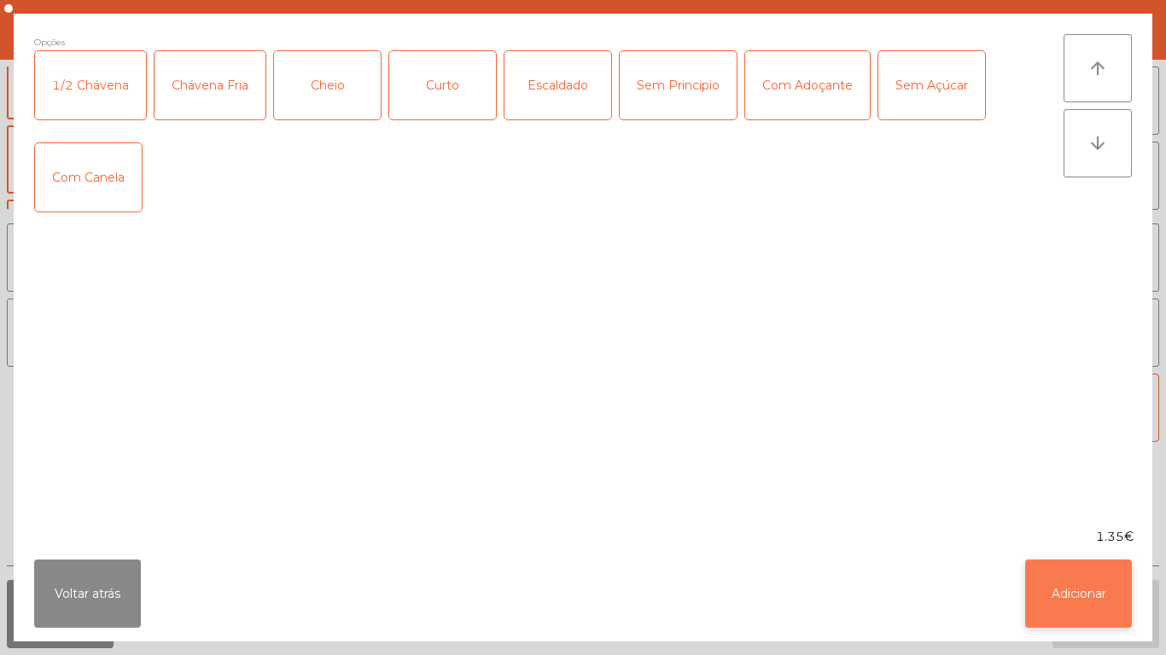
click at [1076, 616] on button "Adicionar" at bounding box center [1078, 594] width 107 height 68
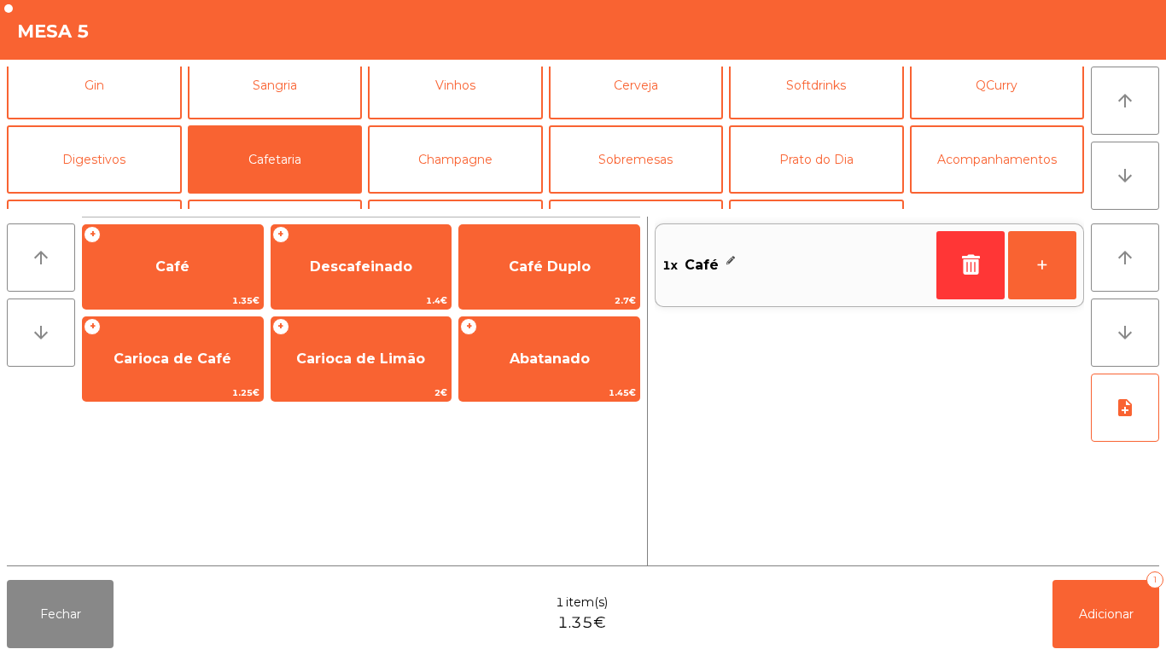
click at [1073, 655] on div "Fechar 1 item(s) 1.35€ Adicionar 1" at bounding box center [583, 614] width 1166 height 82
click at [1100, 609] on span "Adicionar" at bounding box center [1106, 614] width 55 height 15
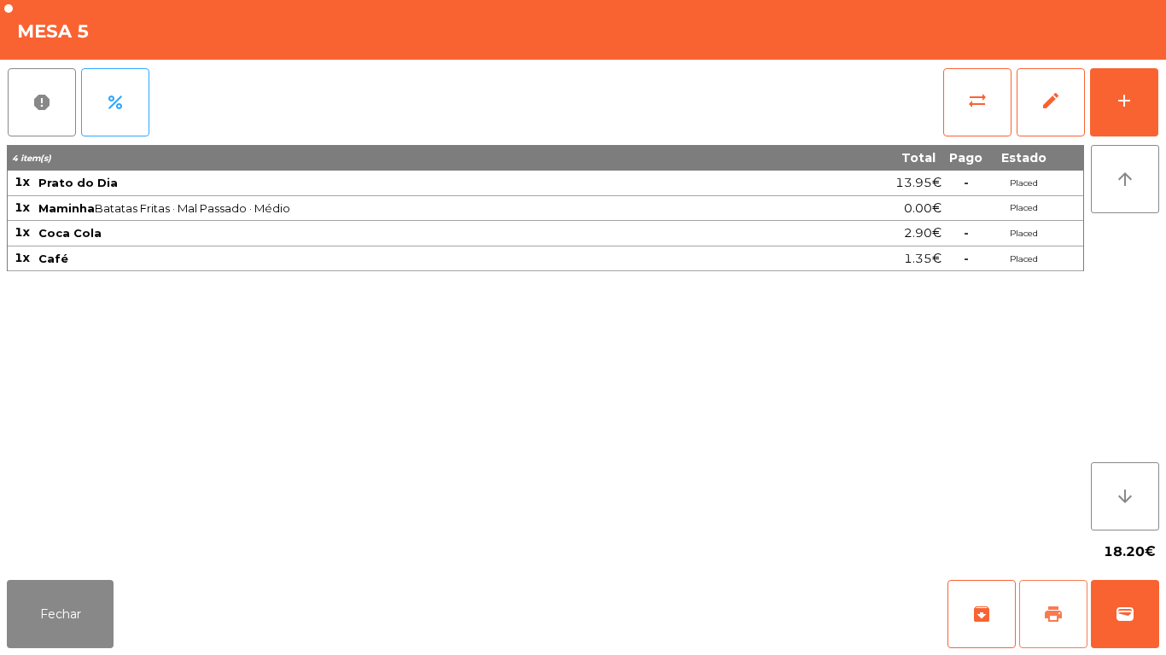
click at [1048, 602] on button "print" at bounding box center [1053, 614] width 68 height 68
click at [73, 626] on button "Fechar" at bounding box center [60, 614] width 107 height 68
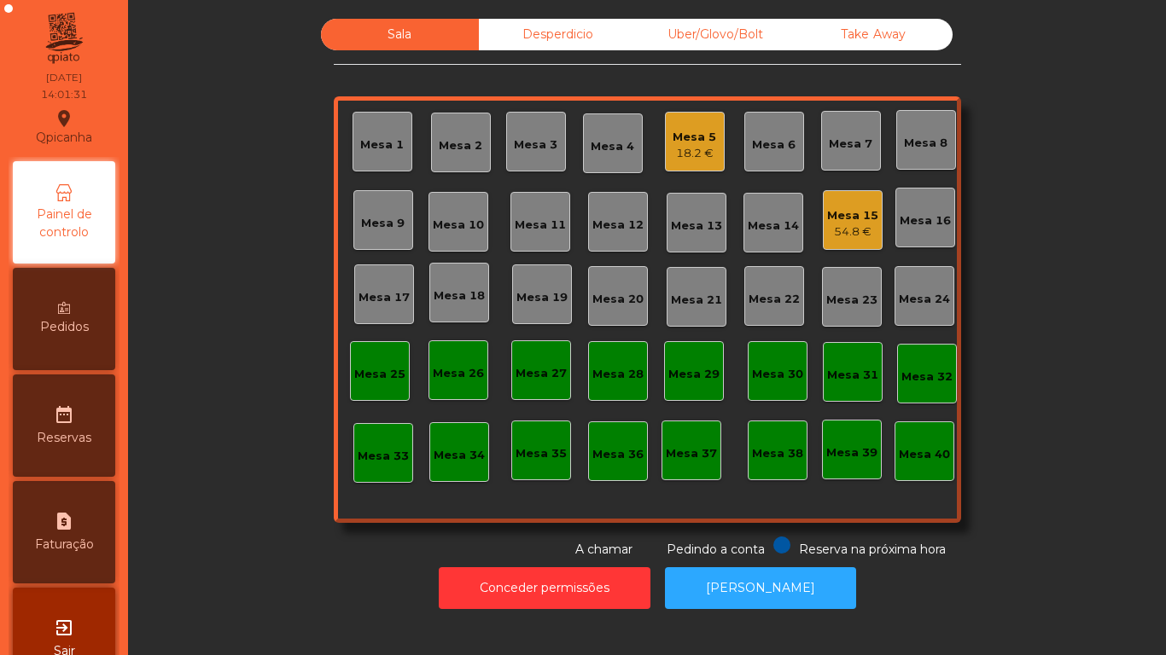
click at [838, 224] on div "54.8 €" at bounding box center [852, 232] width 51 height 17
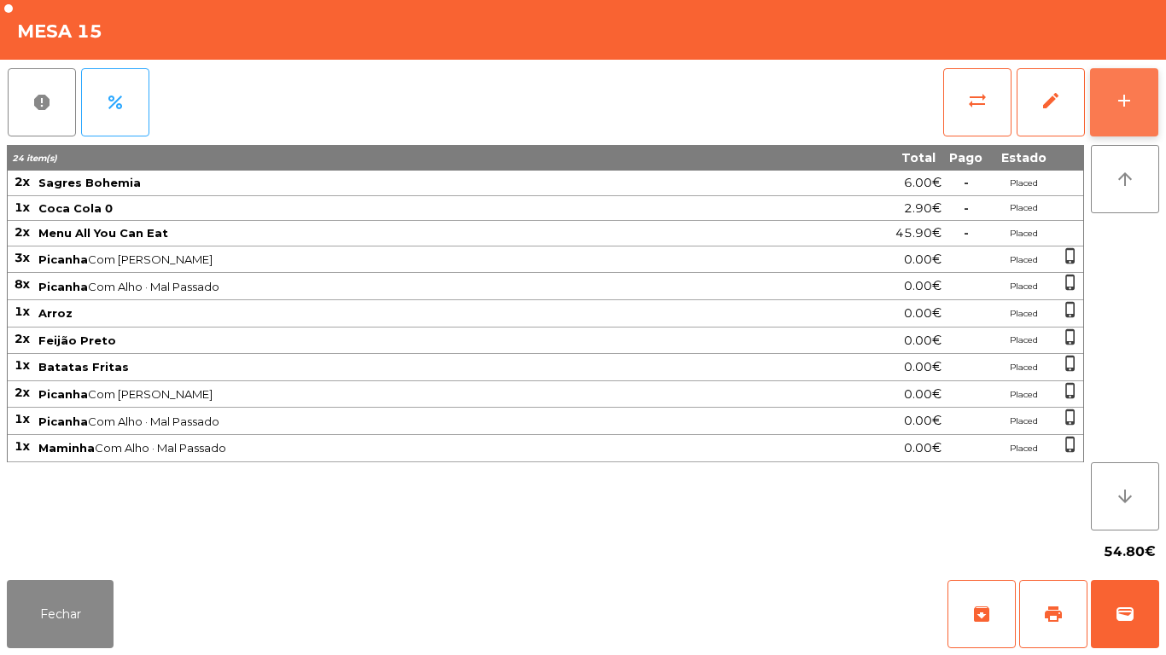
click at [1121, 122] on button "add" at bounding box center [1124, 102] width 68 height 68
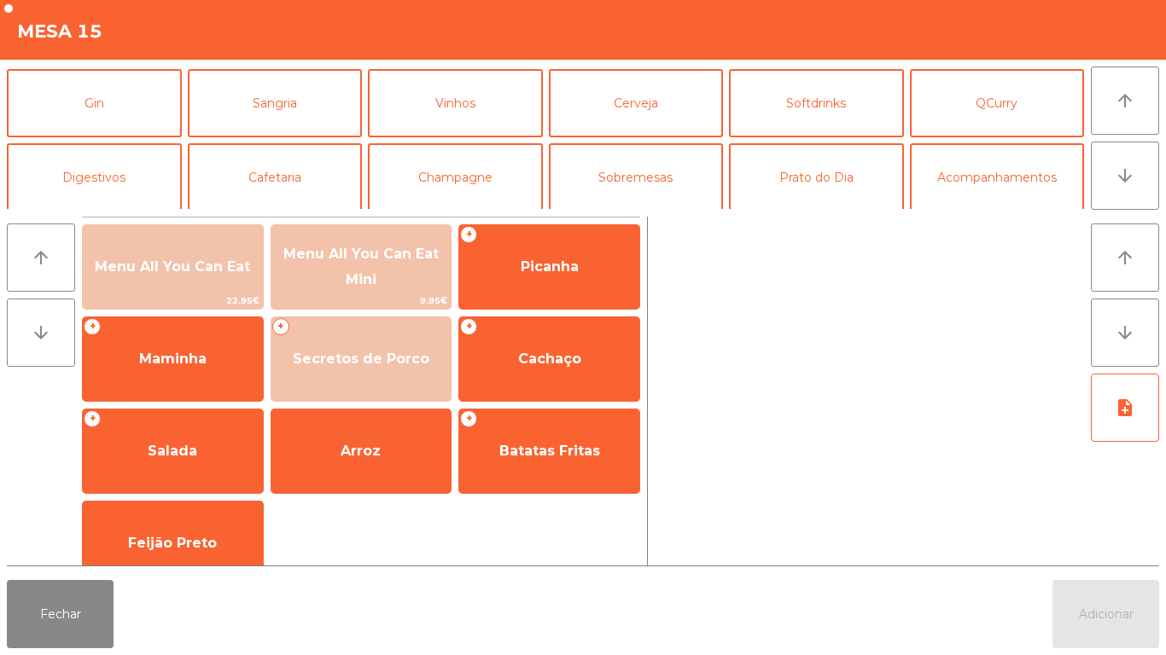
scroll to position [73, 0]
click at [319, 180] on button "Cafetaria" at bounding box center [275, 177] width 175 height 68
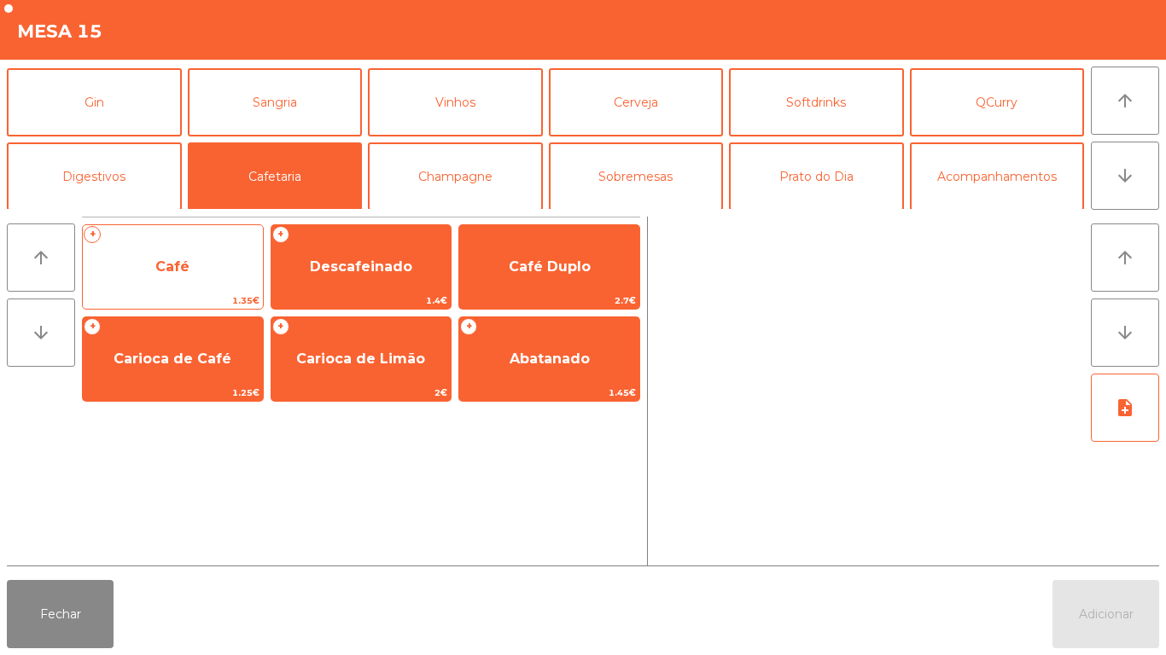
click at [203, 267] on span "Café" at bounding box center [173, 267] width 180 height 46
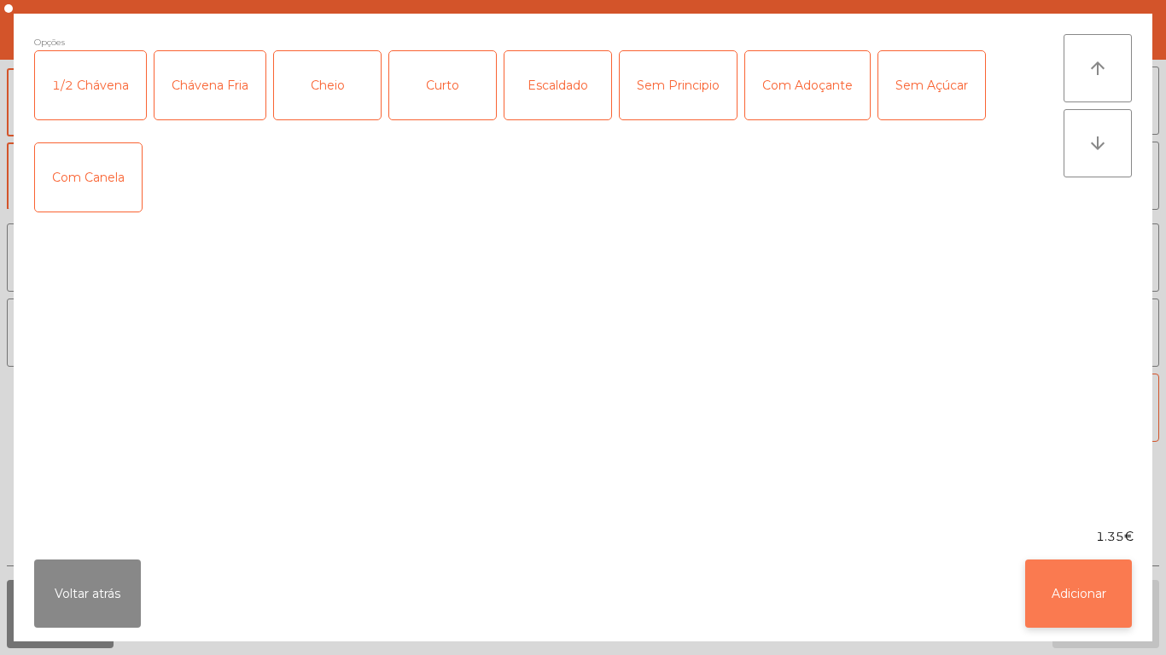
click at [1095, 601] on button "Adicionar" at bounding box center [1078, 594] width 107 height 68
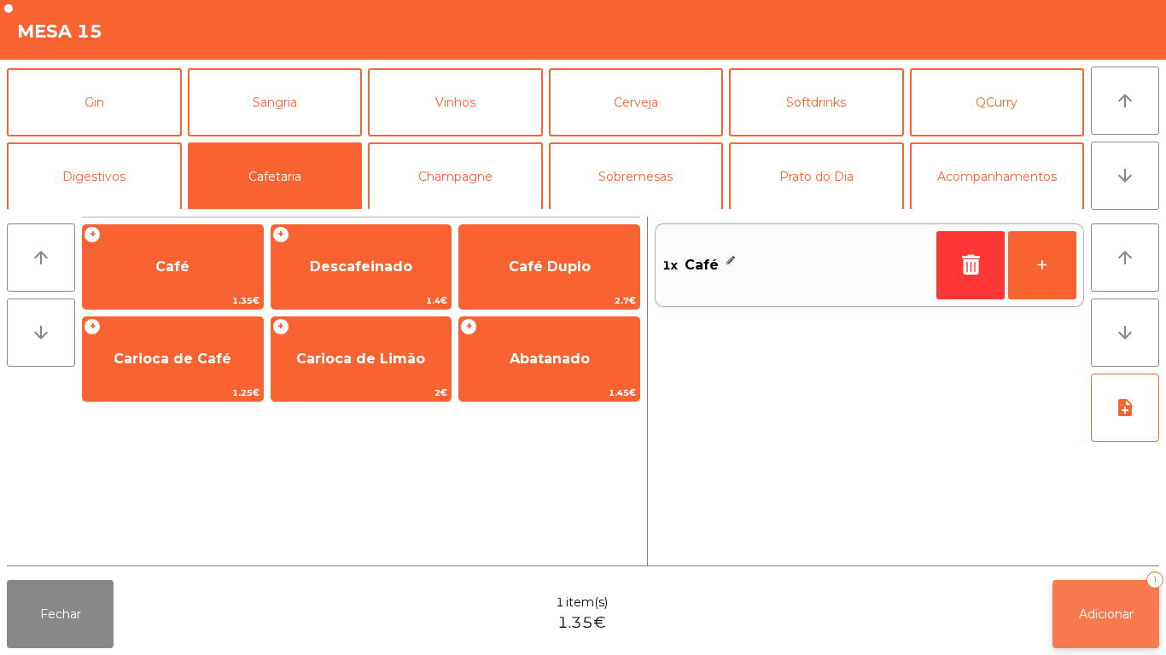
click at [1099, 626] on button "Adicionar 1" at bounding box center [1105, 614] width 107 height 68
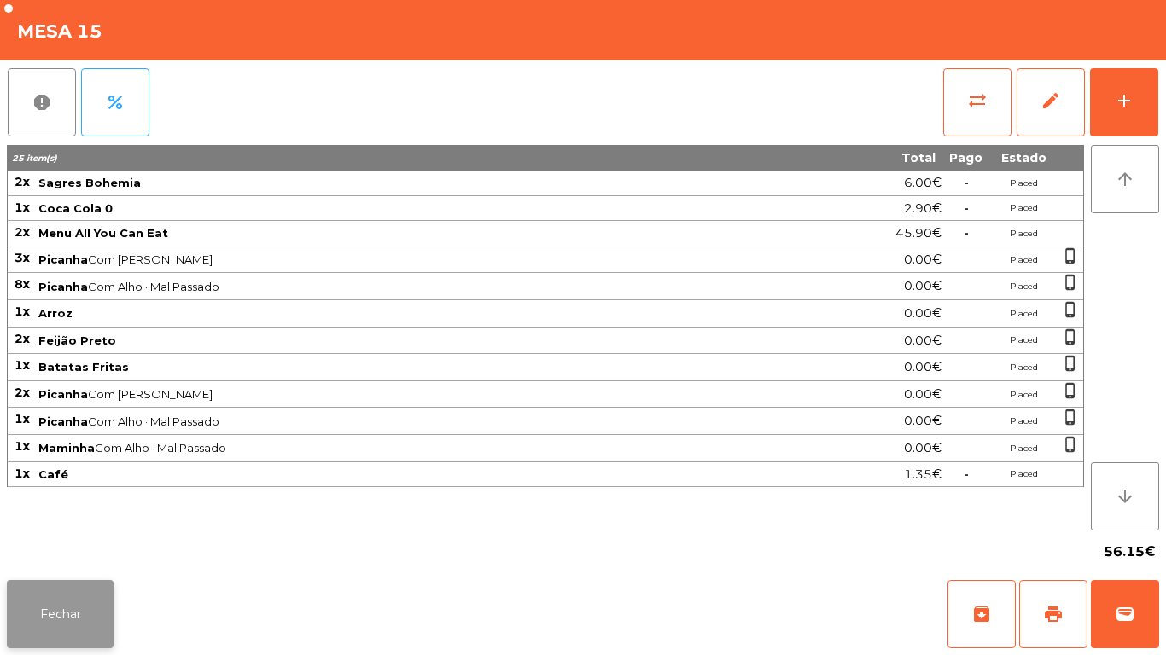
click at [73, 591] on button "Fechar" at bounding box center [60, 614] width 107 height 68
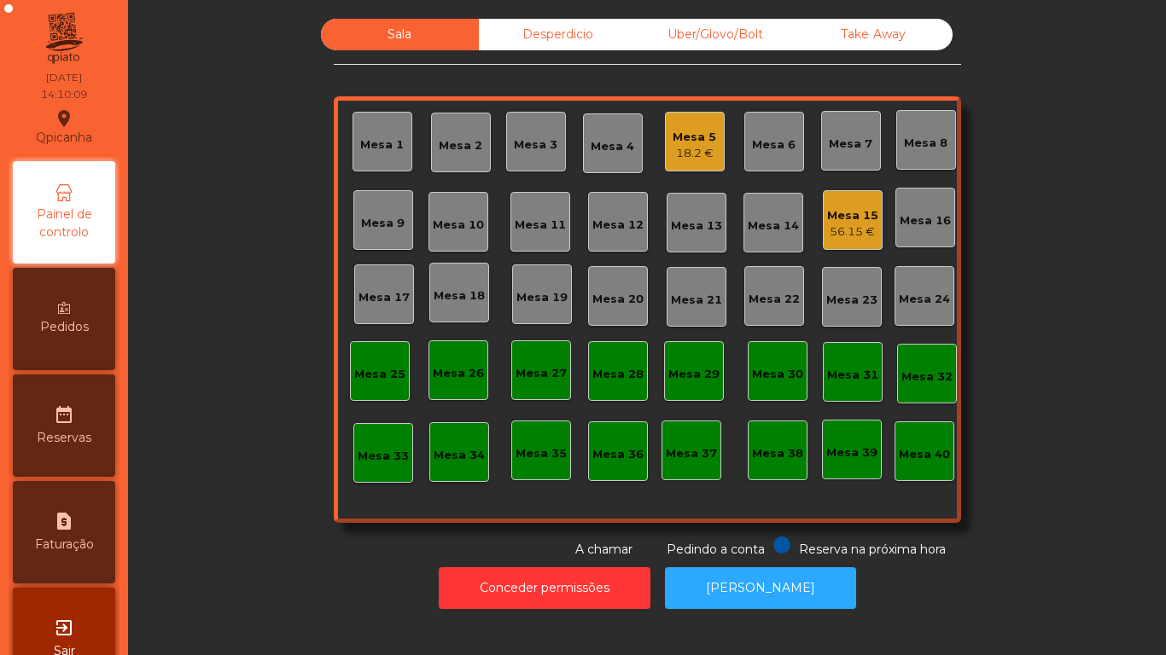
click at [842, 231] on div "56.15 €" at bounding box center [852, 232] width 51 height 17
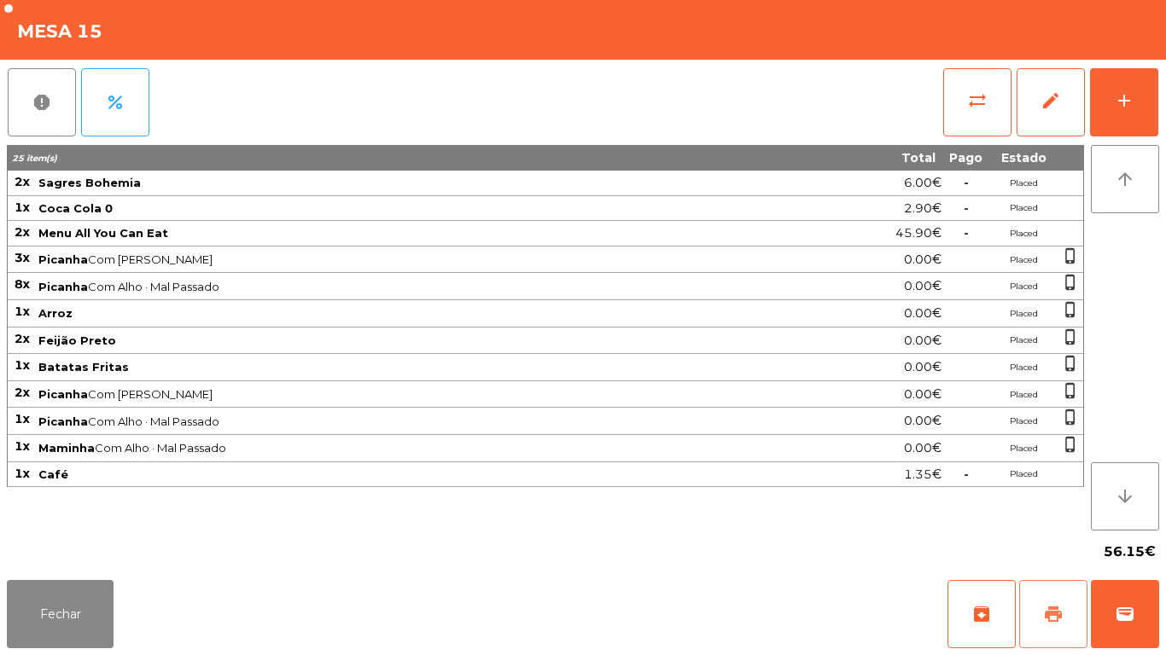
click at [1051, 614] on span "print" at bounding box center [1053, 614] width 20 height 20
click at [47, 600] on button "Fechar" at bounding box center [60, 614] width 107 height 68
